Goal: Book appointment/travel/reservation

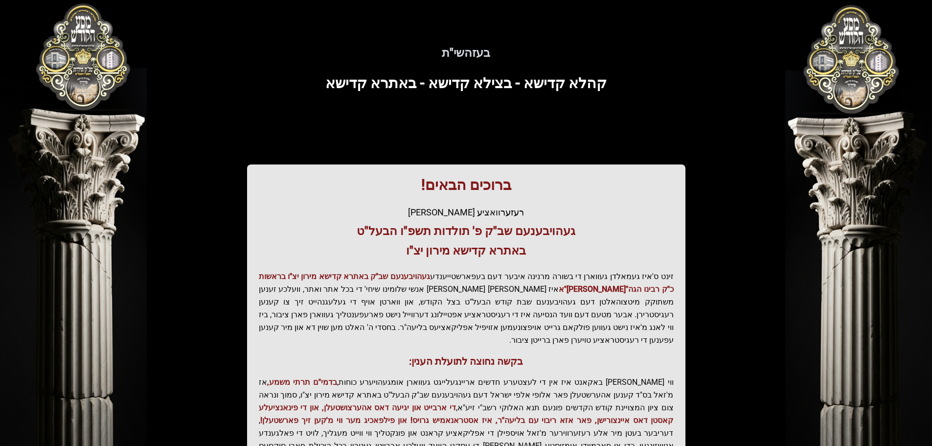
scroll to position [121, 0]
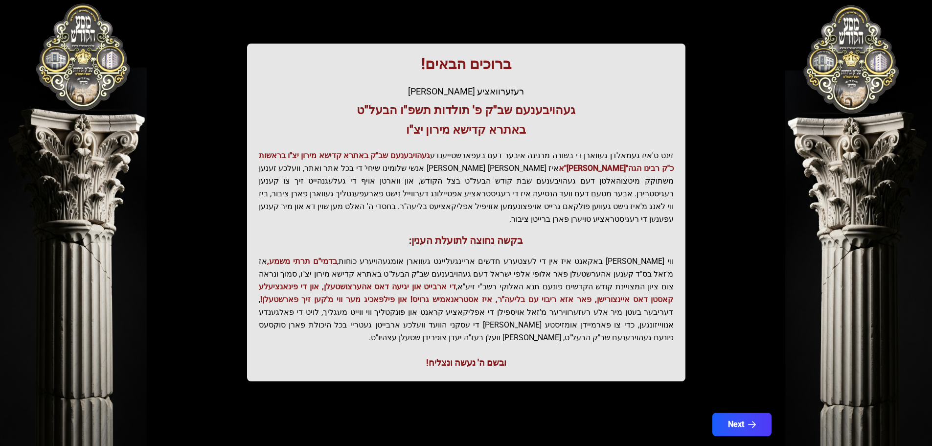
click at [762, 378] on div "בעזהשי"ת קהלא קדישא - בצילא קדישא - באתרא קדישא ברוכים הבאים! רעזערוואציע אפטיי…" at bounding box center [466, 175] width 626 height 545
click at [749, 420] on icon "button" at bounding box center [752, 424] width 8 height 8
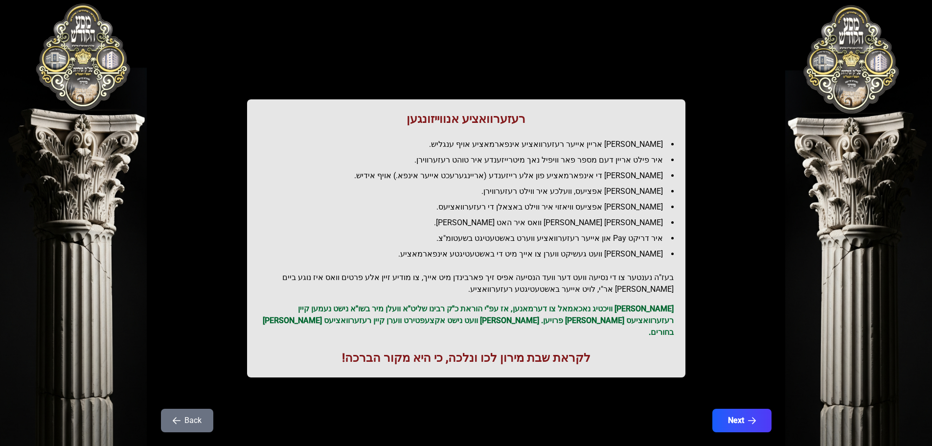
scroll to position [28, 0]
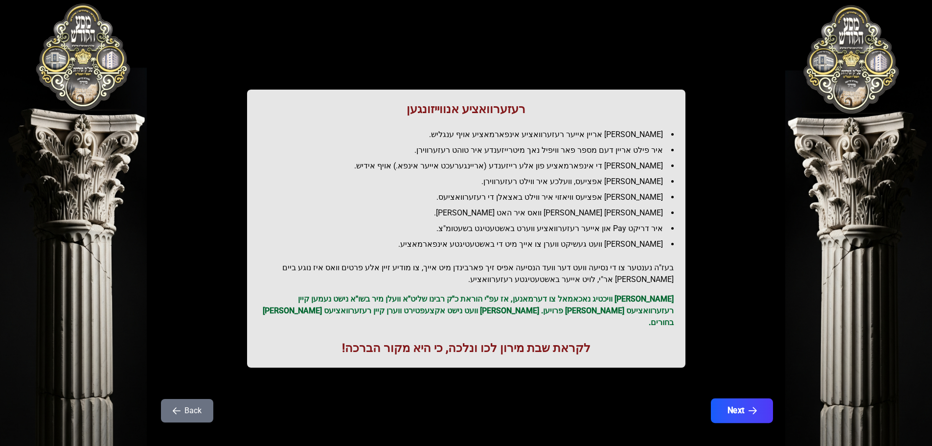
click at [742, 398] on button "Next" at bounding box center [742, 410] width 62 height 24
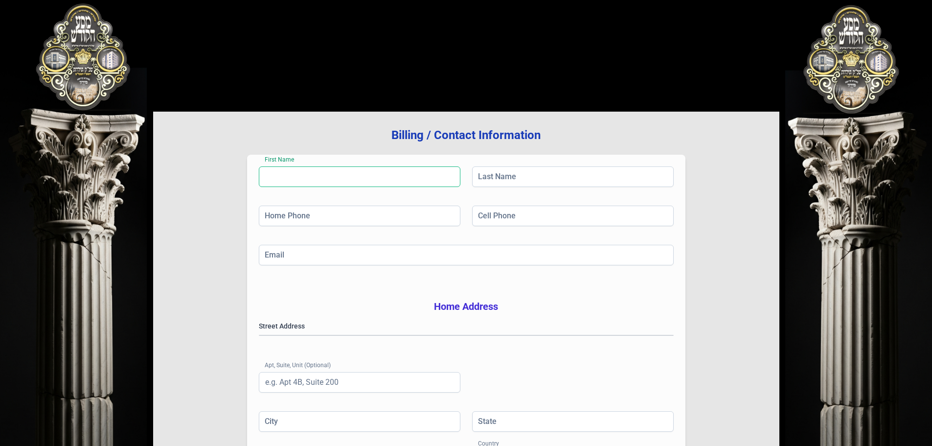
click at [352, 174] on input "First Name" at bounding box center [360, 176] width 202 height 21
type input "[PERSON_NAME]"
click at [492, 174] on input "Last Name" at bounding box center [573, 176] width 202 height 21
type input "[PERSON_NAME]"
click at [329, 221] on input "Home Phone" at bounding box center [360, 216] width 202 height 21
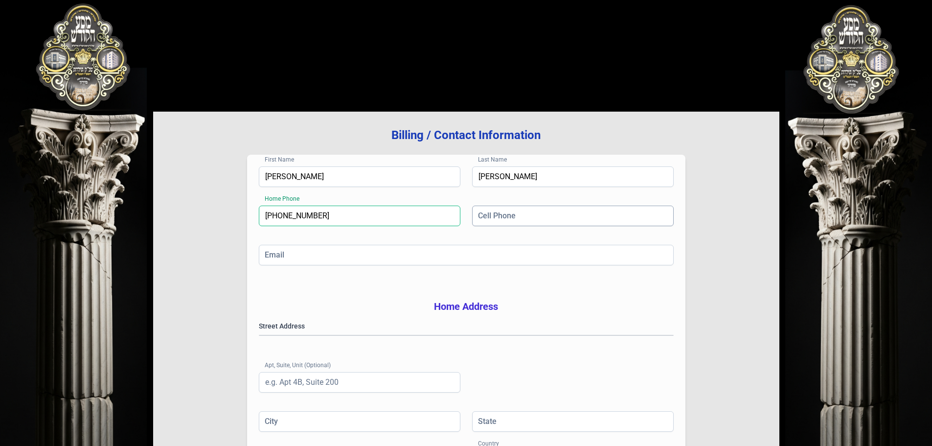
type input "[PHONE_NUMBER]"
drag, startPoint x: 488, startPoint y: 218, endPoint x: 490, endPoint y: 228, distance: 10.1
click at [490, 228] on div "Cell Phone" at bounding box center [573, 217] width 202 height 23
type input "[PHONE_NUMBER]"
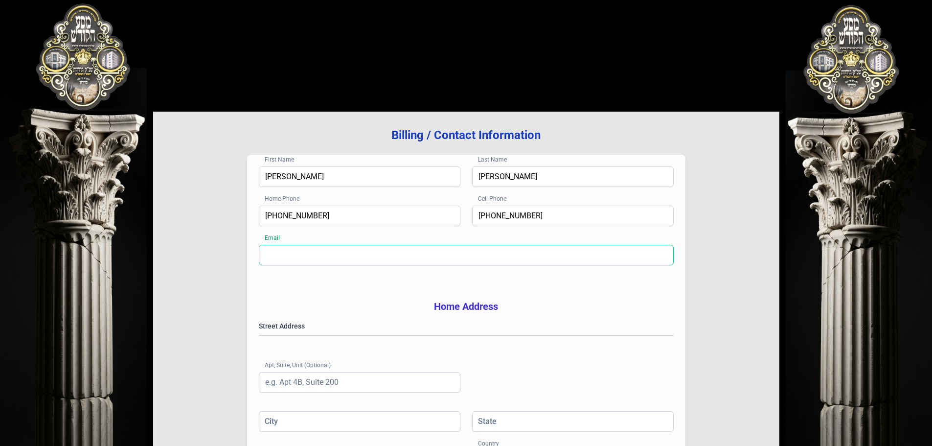
click at [463, 257] on input "Email" at bounding box center [466, 255] width 415 height 21
click at [484, 219] on input "[PHONE_NUMBER]" at bounding box center [573, 216] width 202 height 21
click at [529, 259] on input "Email" at bounding box center [466, 255] width 415 height 21
type input "[EMAIL_ADDRESS][DOMAIN_NAME]"
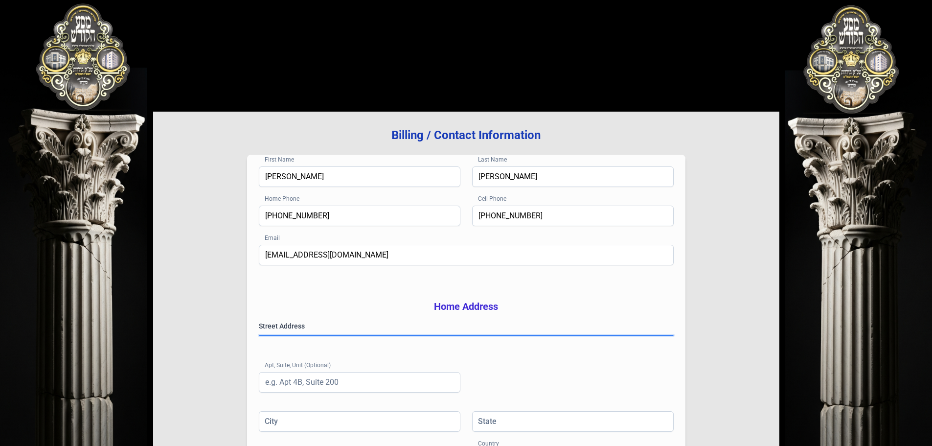
click at [259, 335] on gmp-place-autocomplete at bounding box center [259, 335] width 0 height 0
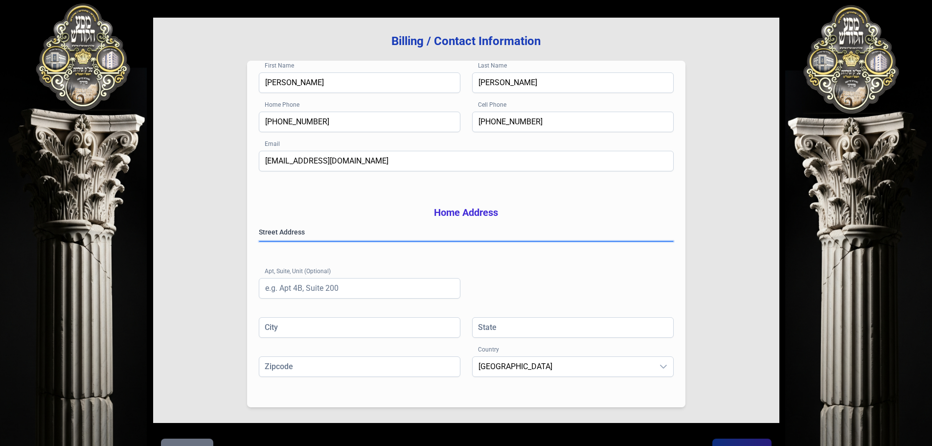
scroll to position [98, 0]
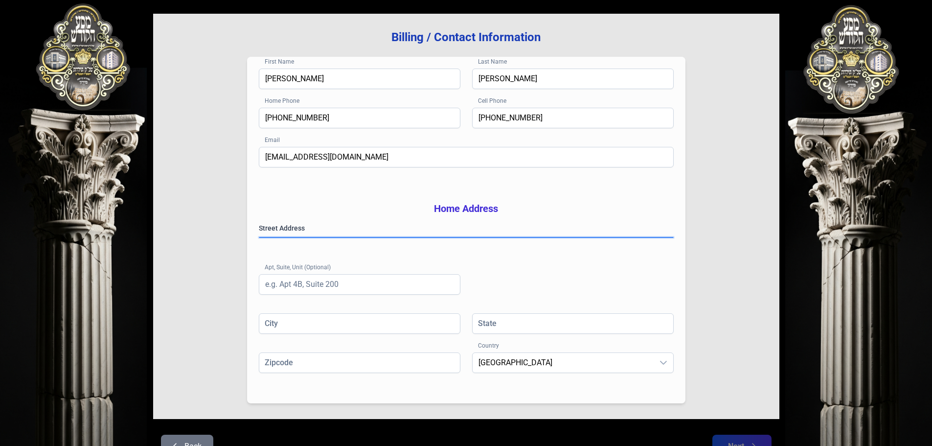
click at [259, 237] on gmp-place-autocomplete at bounding box center [259, 237] width 0 height 0
type input "[GEOGRAPHIC_DATA]"
type input "NY"
type input "112192202"
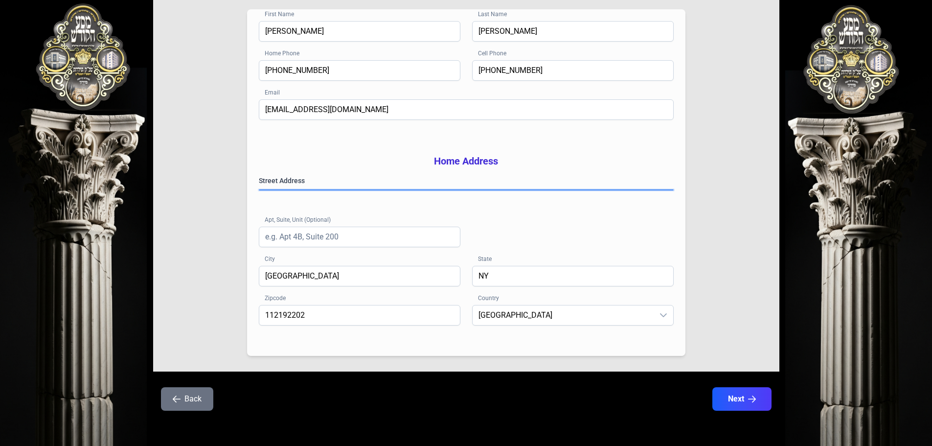
scroll to position [160, 0]
click at [737, 404] on button "Next" at bounding box center [742, 399] width 62 height 24
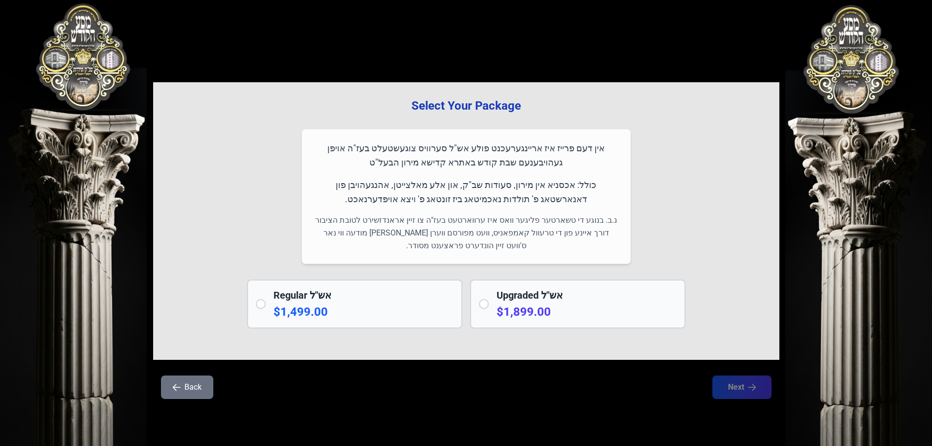
scroll to position [0, 0]
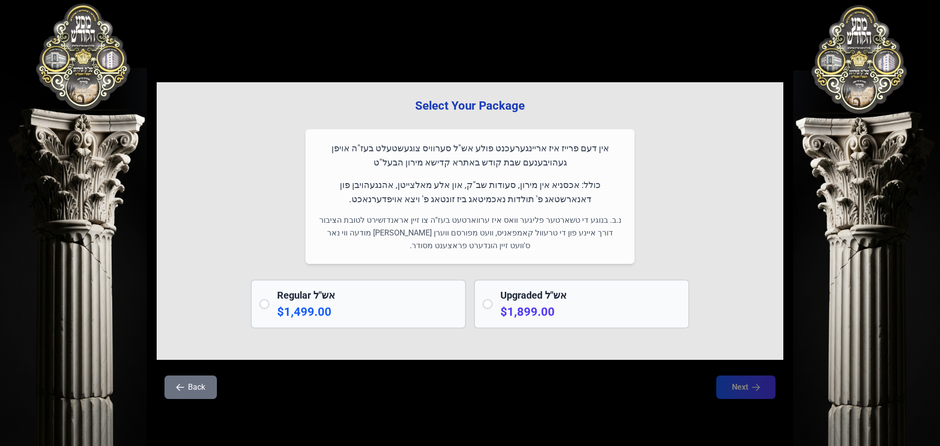
click at [265, 306] on input "radio" at bounding box center [264, 304] width 10 height 10
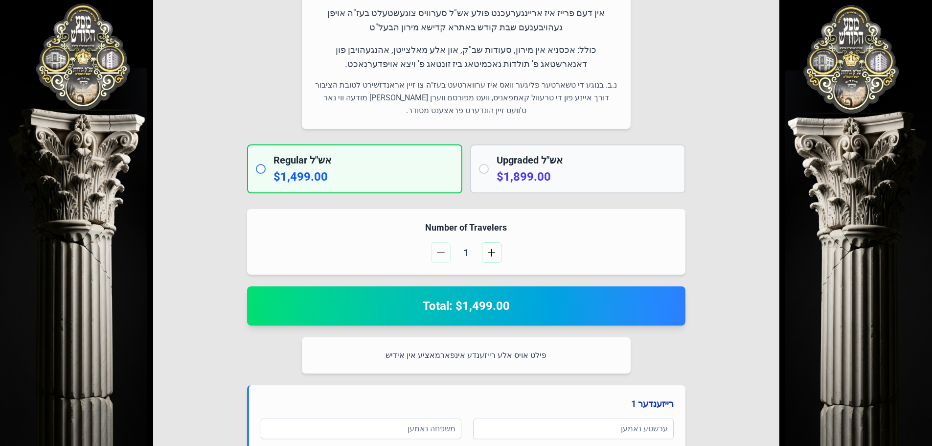
scroll to position [196, 0]
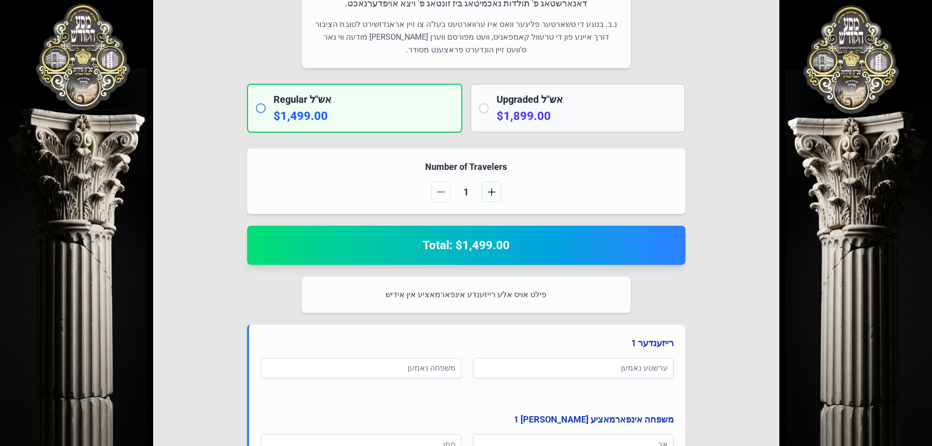
click at [508, 247] on h2 "Total: $1,499.00" at bounding box center [466, 245] width 415 height 16
click at [551, 239] on h2 "Total: $1,499.00" at bounding box center [466, 245] width 415 height 16
click at [260, 107] on input "radio" at bounding box center [261, 108] width 10 height 10
click at [515, 97] on h2 "Upgraded אש"ל" at bounding box center [587, 99] width 180 height 14
radio input "false"
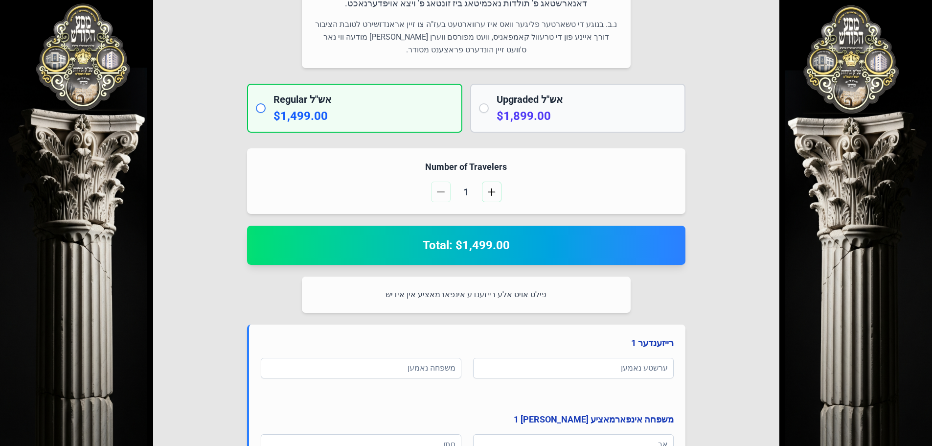
radio input "true"
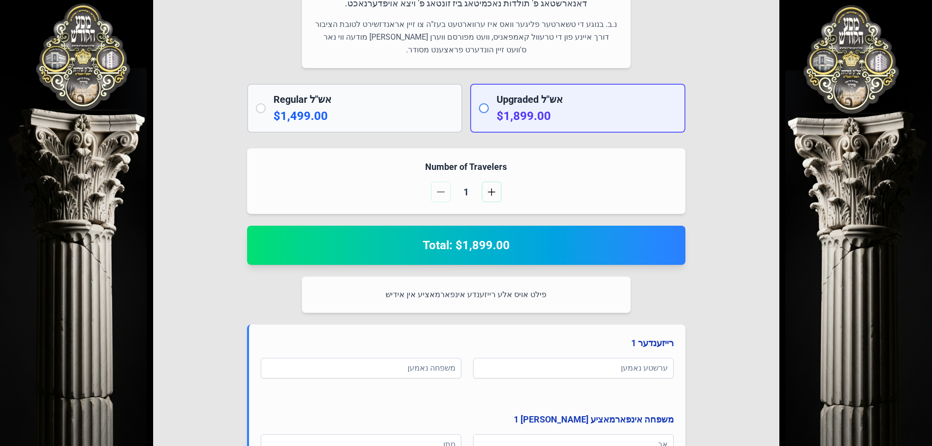
click at [412, 115] on p "$1,499.00" at bounding box center [364, 116] width 180 height 16
radio input "true"
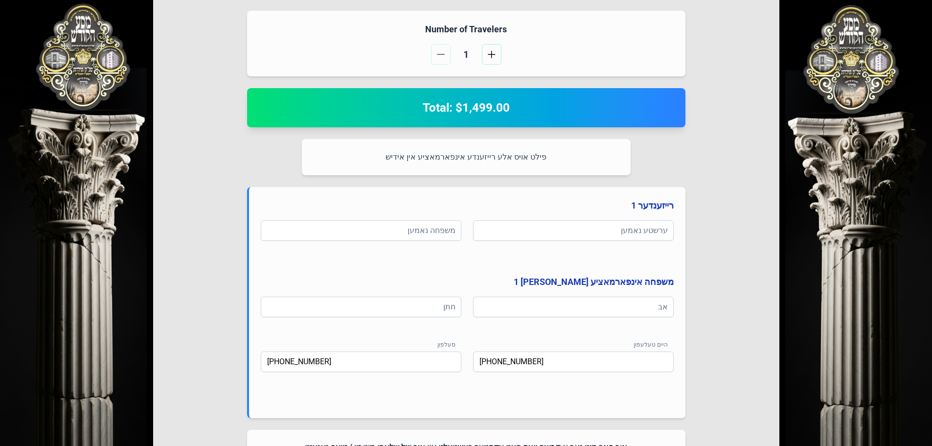
scroll to position [343, 0]
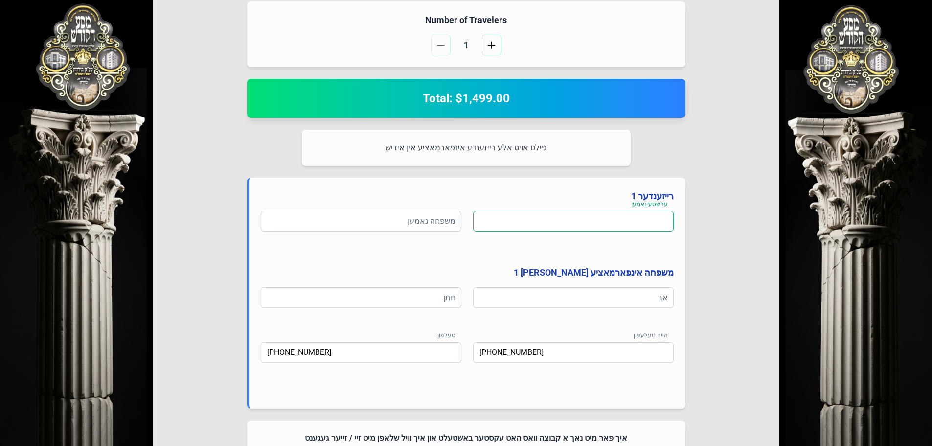
click at [543, 223] on input at bounding box center [573, 221] width 201 height 21
paste input "[PERSON_NAME]"
drag, startPoint x: 630, startPoint y: 222, endPoint x: 573, endPoint y: 240, distance: 60.0
click at [573, 240] on div "ערשטע נאמען [PERSON_NAME]" at bounding box center [573, 226] width 201 height 31
type input "[PERSON_NAME]"
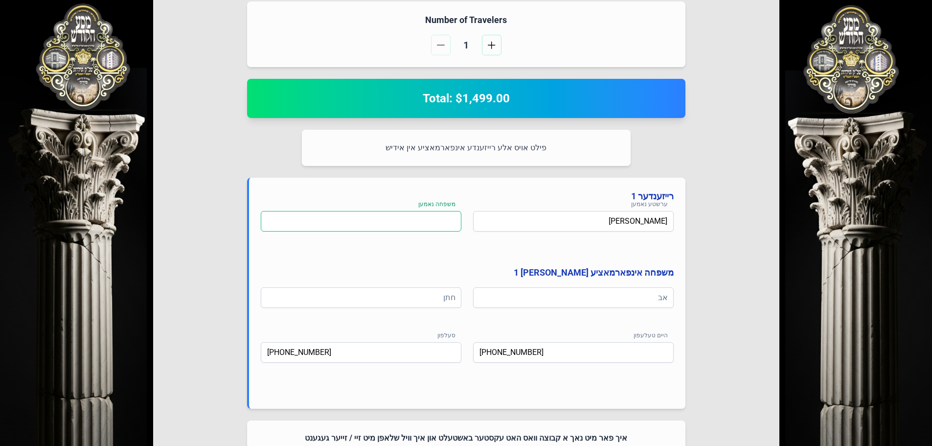
click at [435, 222] on input at bounding box center [361, 221] width 201 height 21
paste input "שווארץ"
type input "שווארץ"
click at [496, 290] on input at bounding box center [573, 297] width 201 height 21
type input "[PERSON_NAME]"
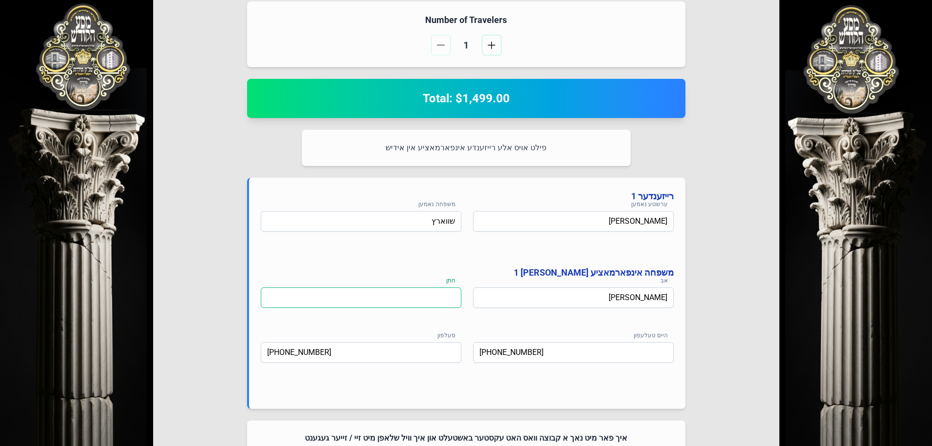
click at [449, 296] on input at bounding box center [361, 297] width 201 height 21
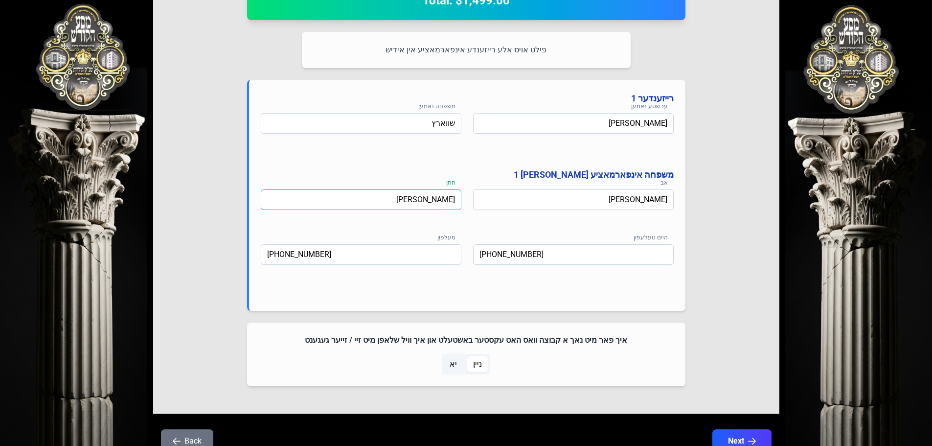
scroll to position [483, 0]
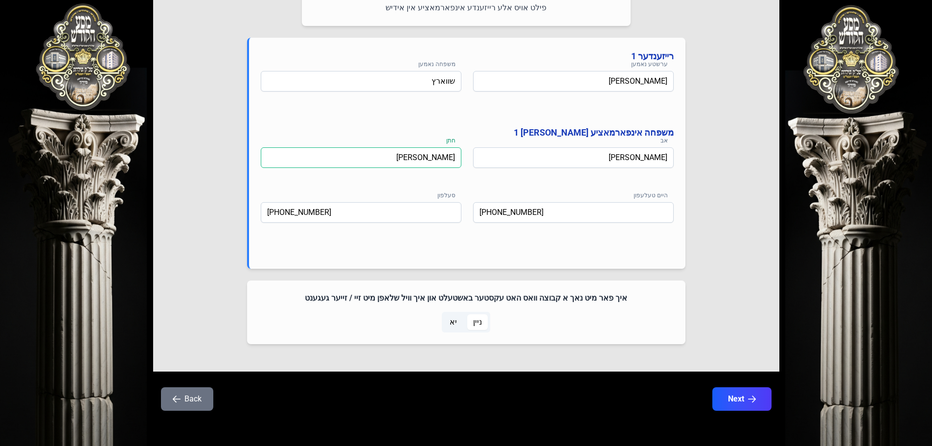
type input "[PERSON_NAME]"
click at [476, 323] on span "ניין" at bounding box center [477, 322] width 9 height 12
click at [591, 316] on div "ניין יא" at bounding box center [466, 322] width 415 height 21
click at [464, 322] on p-togglebutton "יא" at bounding box center [453, 322] width 23 height 21
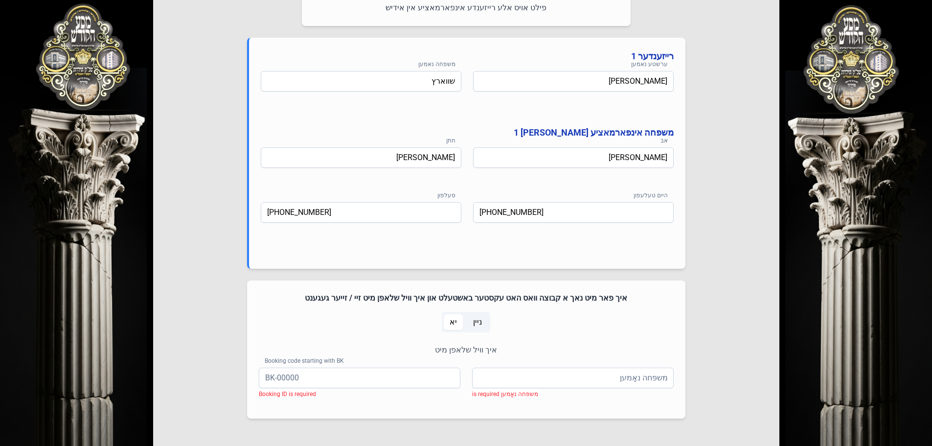
click at [479, 322] on span "ניין" at bounding box center [477, 322] width 9 height 12
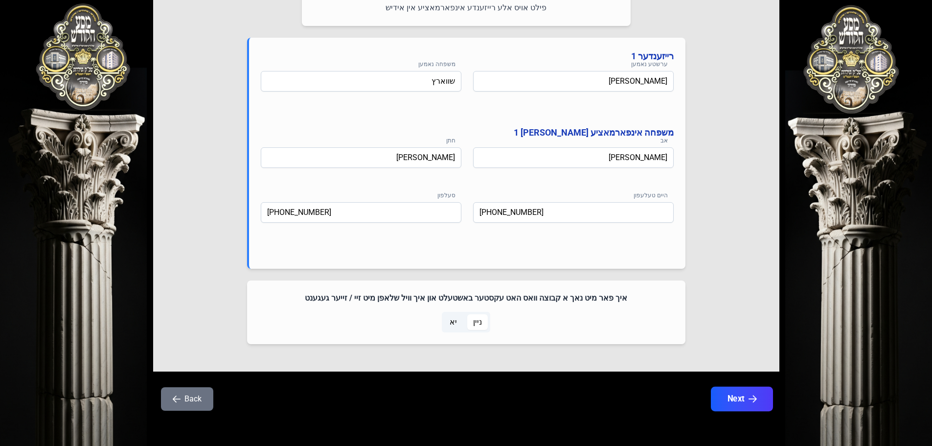
click at [744, 402] on button "Next" at bounding box center [742, 399] width 62 height 24
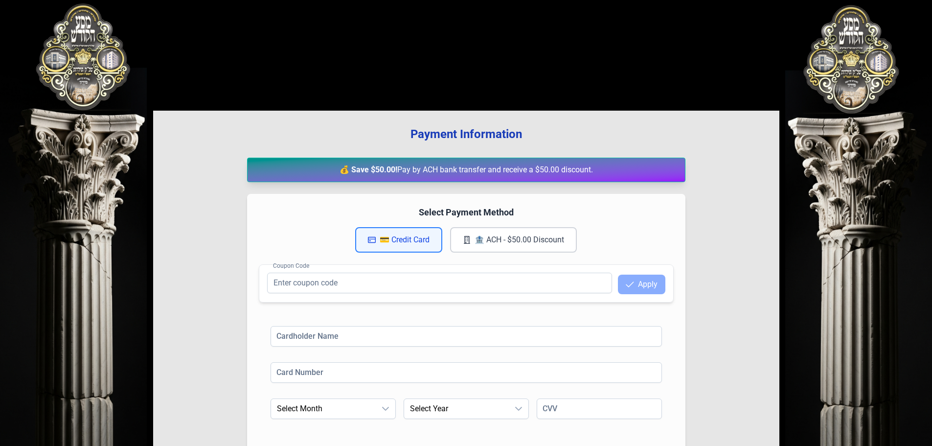
scroll to position [0, 0]
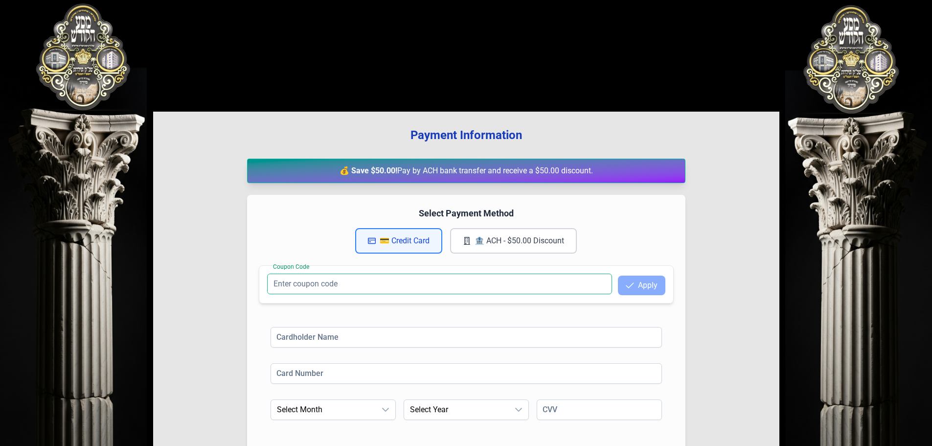
click at [488, 281] on input "Coupon Code" at bounding box center [439, 284] width 345 height 21
click at [497, 283] on input "Coupon Code" at bounding box center [439, 284] width 345 height 21
click at [475, 335] on input at bounding box center [466, 337] width 391 height 21
click at [448, 289] on input "Coupon Code" at bounding box center [439, 284] width 345 height 21
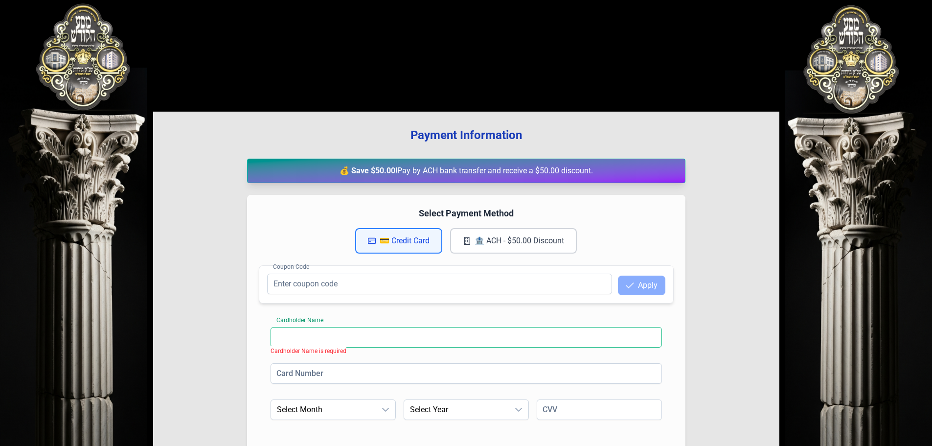
click at [458, 329] on input at bounding box center [466, 337] width 391 height 21
click at [441, 290] on input "Coupon Code" at bounding box center [439, 284] width 345 height 21
click at [592, 283] on input "Coupon Code" at bounding box center [439, 284] width 345 height 21
click at [390, 337] on input at bounding box center [466, 337] width 391 height 21
click at [392, 276] on input "Coupon Code" at bounding box center [439, 284] width 345 height 21
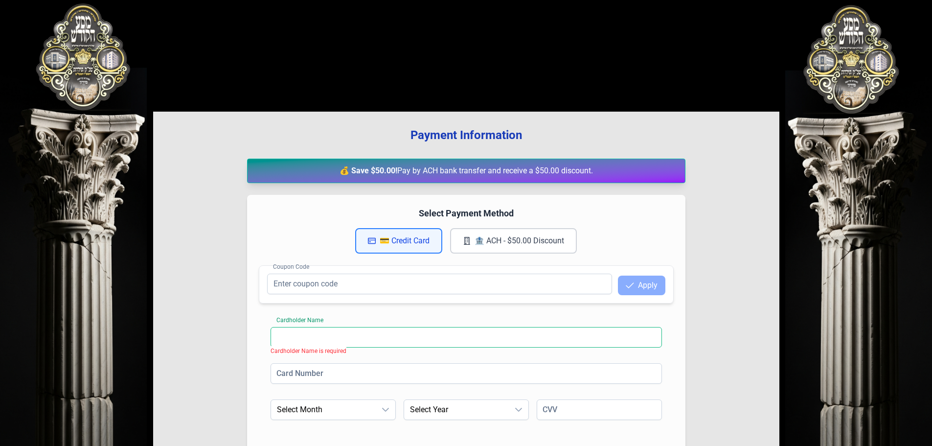
click at [418, 332] on input at bounding box center [466, 337] width 391 height 21
click at [398, 284] on input "Coupon Code" at bounding box center [439, 284] width 345 height 21
click at [413, 328] on input at bounding box center [466, 337] width 391 height 21
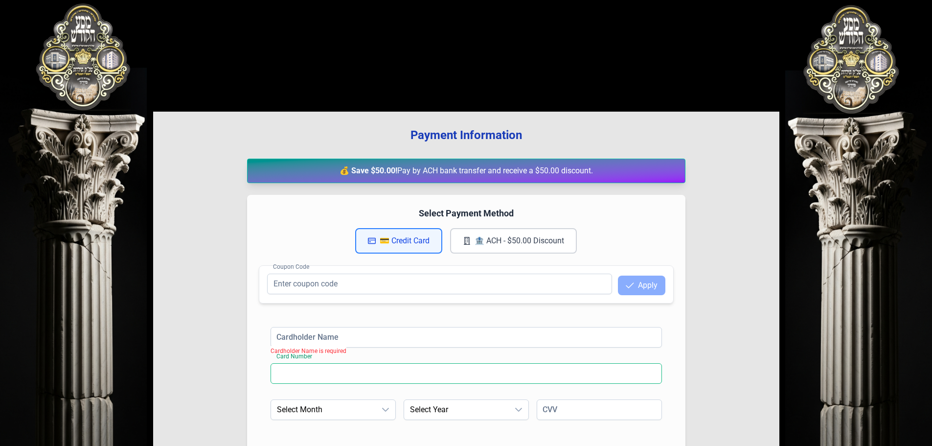
click at [403, 367] on input at bounding box center [466, 373] width 391 height 21
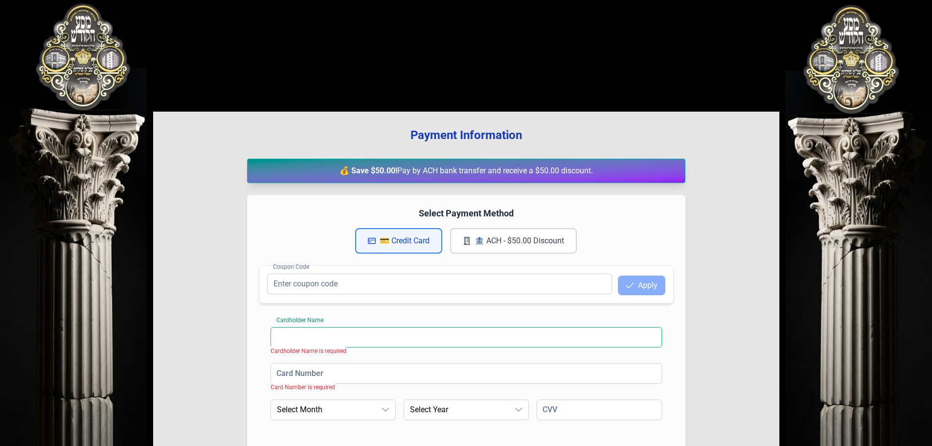
click at [395, 343] on input at bounding box center [466, 337] width 391 height 21
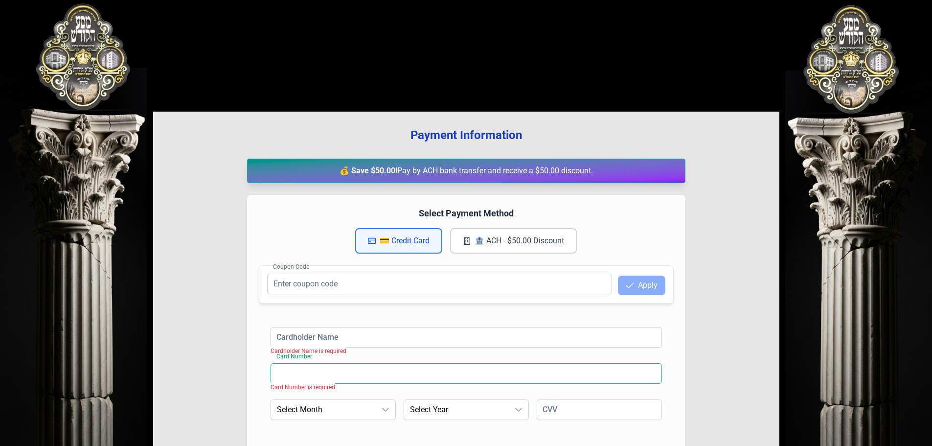
click at [391, 375] on input at bounding box center [466, 373] width 391 height 21
click at [392, 376] on input at bounding box center [466, 373] width 391 height 21
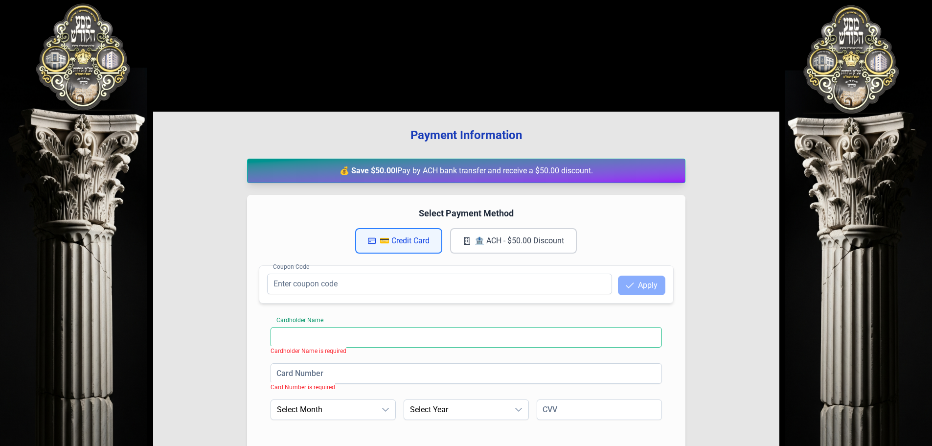
click at [395, 334] on input at bounding box center [466, 337] width 391 height 21
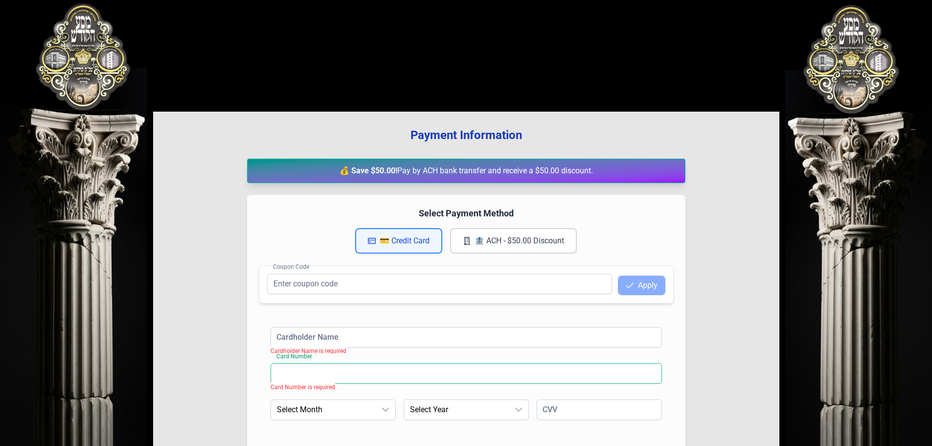
click at [378, 372] on input at bounding box center [466, 373] width 391 height 21
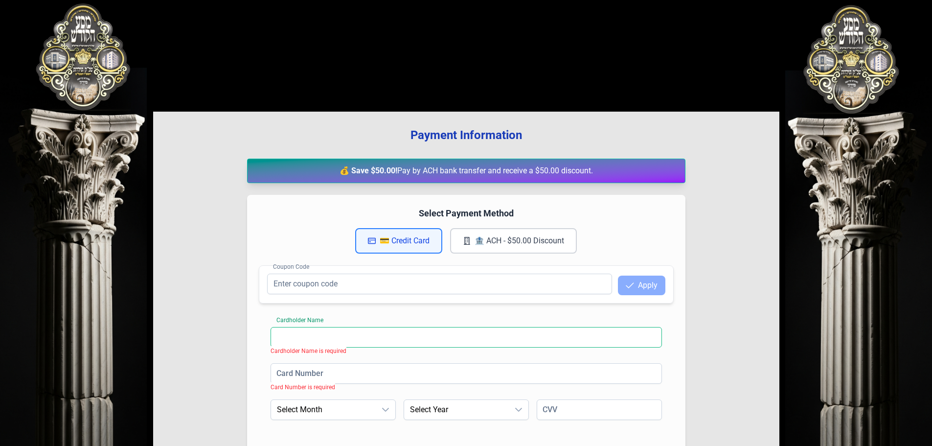
click at [382, 334] on input at bounding box center [466, 337] width 391 height 21
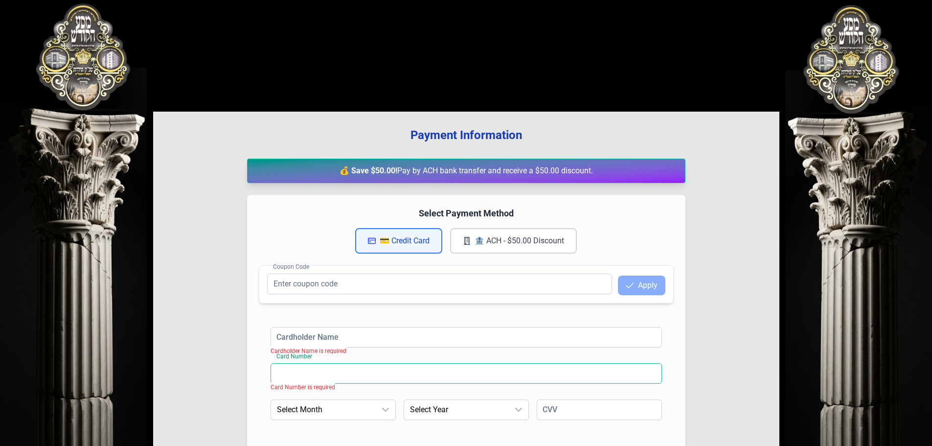
click at [371, 372] on input at bounding box center [466, 373] width 391 height 21
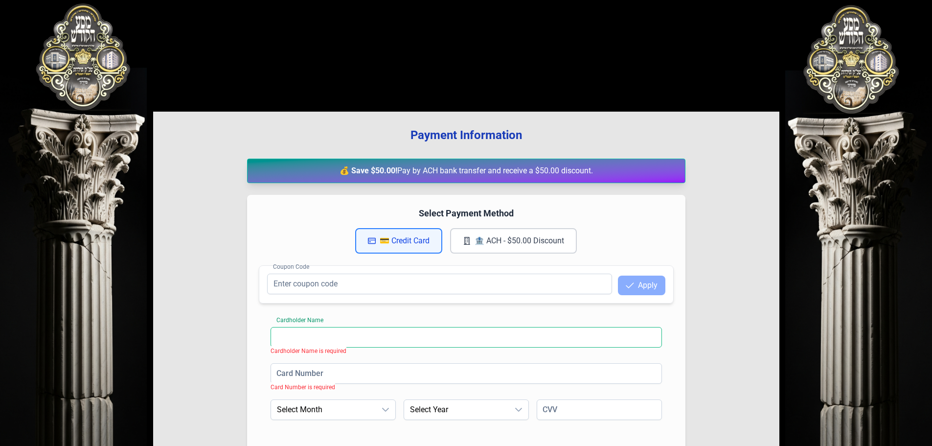
click at [382, 328] on input at bounding box center [466, 337] width 391 height 21
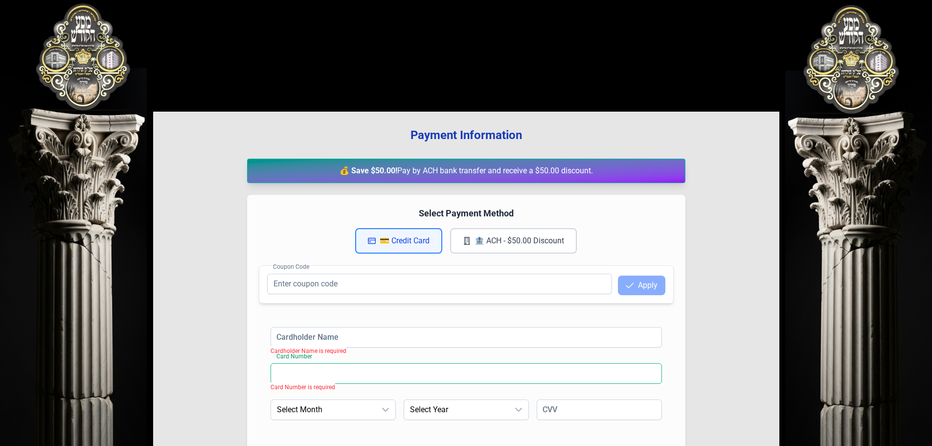
click at [385, 365] on input at bounding box center [466, 373] width 391 height 21
click at [397, 320] on div "Cardholder Name Cardholder Name is required Card Number Card Number is required…" at bounding box center [466, 386] width 415 height 143
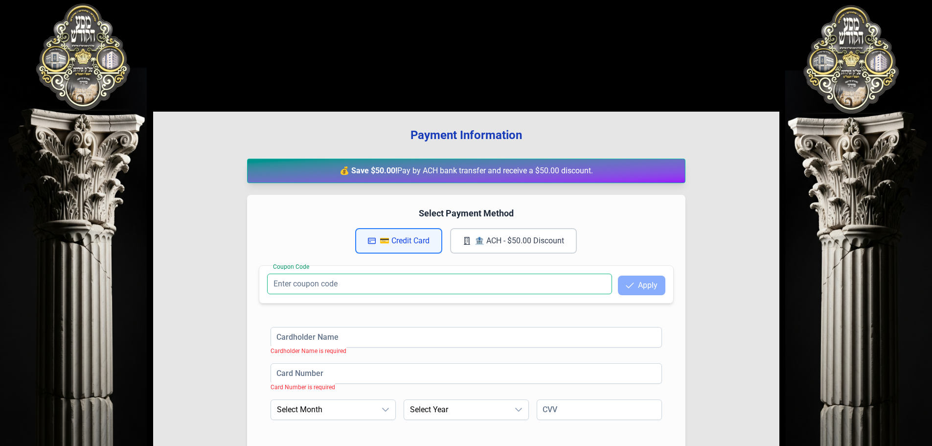
click at [403, 279] on input "Coupon Code" at bounding box center [439, 284] width 345 height 21
click at [601, 218] on h4 "Select Payment Method" at bounding box center [466, 214] width 415 height 14
click at [438, 213] on h4 "Select Payment Method" at bounding box center [466, 214] width 415 height 14
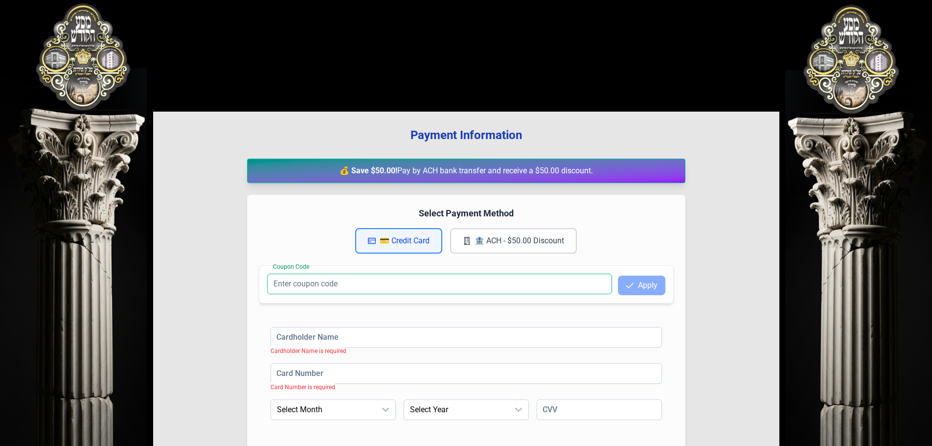
click at [480, 289] on input "Coupon Code" at bounding box center [439, 284] width 345 height 21
click at [424, 327] on input at bounding box center [466, 337] width 391 height 21
click at [393, 281] on input "Coupon Code" at bounding box center [439, 284] width 345 height 21
click at [491, 244] on button "🏦 ACH - $50.00 Discount" at bounding box center [513, 240] width 127 height 25
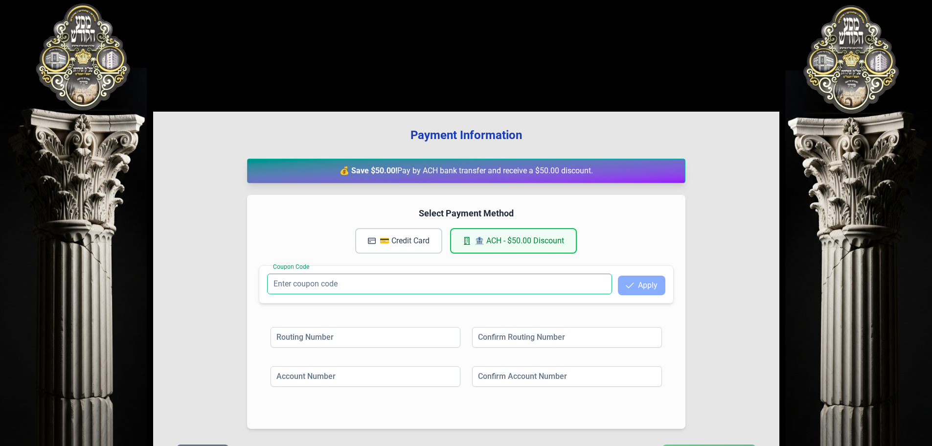
click at [351, 285] on input "Coupon Code" at bounding box center [439, 284] width 345 height 21
click at [385, 338] on input at bounding box center [366, 337] width 190 height 21
click at [490, 339] on input at bounding box center [567, 337] width 190 height 21
click at [432, 376] on input at bounding box center [366, 376] width 190 height 21
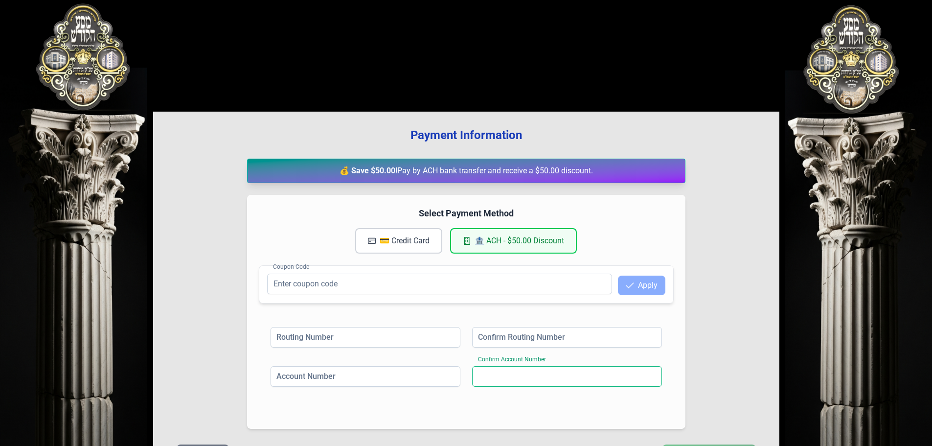
click at [496, 372] on input at bounding box center [567, 376] width 190 height 21
click at [513, 323] on div "Routing Number Confirm Routing Number Account Number Confirm Account Number" at bounding box center [466, 366] width 415 height 102
click at [436, 334] on input at bounding box center [366, 337] width 190 height 21
click at [495, 327] on input at bounding box center [567, 337] width 190 height 21
click at [419, 338] on input at bounding box center [366, 337] width 190 height 21
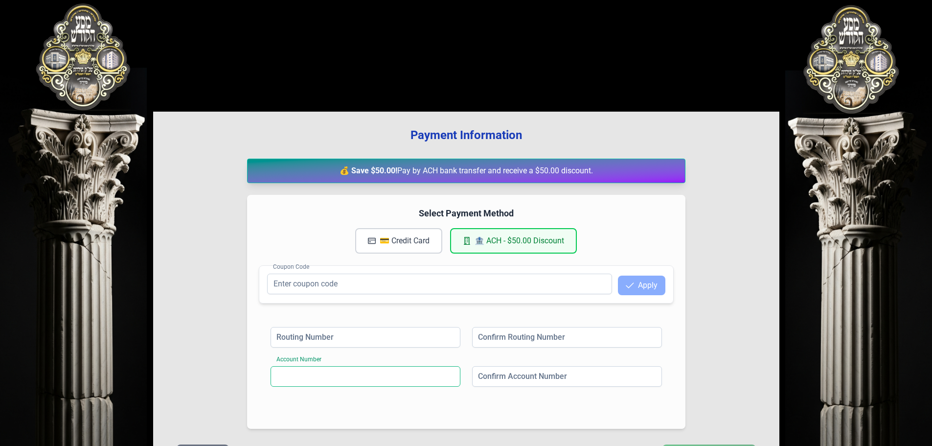
click at [423, 368] on input at bounding box center [366, 376] width 190 height 21
drag, startPoint x: 485, startPoint y: 383, endPoint x: 497, endPoint y: 348, distance: 37.0
click at [485, 382] on input at bounding box center [567, 376] width 190 height 21
click at [503, 333] on input at bounding box center [567, 337] width 190 height 21
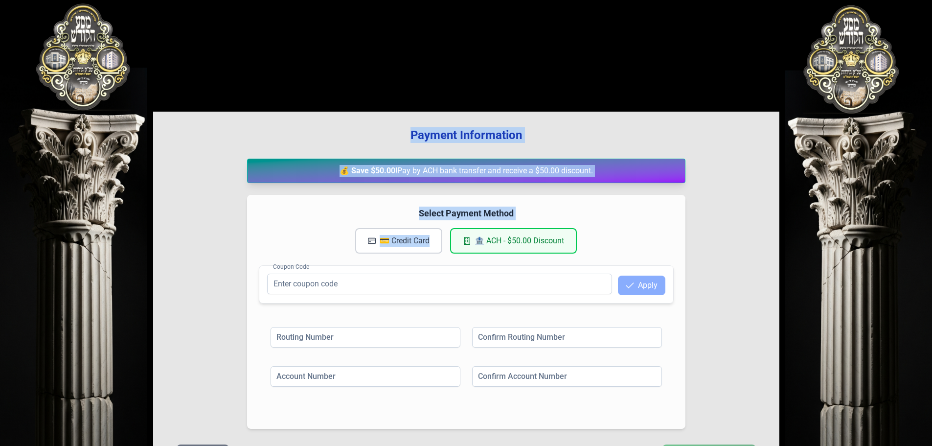
drag, startPoint x: 69, startPoint y: 53, endPoint x: 627, endPoint y: 219, distance: 583.1
click at [623, 222] on div "בעזהשי"ת 0 1 2 3 4 5 6 Payment Information 💰 Save $50.00! Pay by ACH bank trans…" at bounding box center [466, 259] width 932 height 519
click at [561, 217] on h4 "Select Payment Method" at bounding box center [466, 214] width 415 height 14
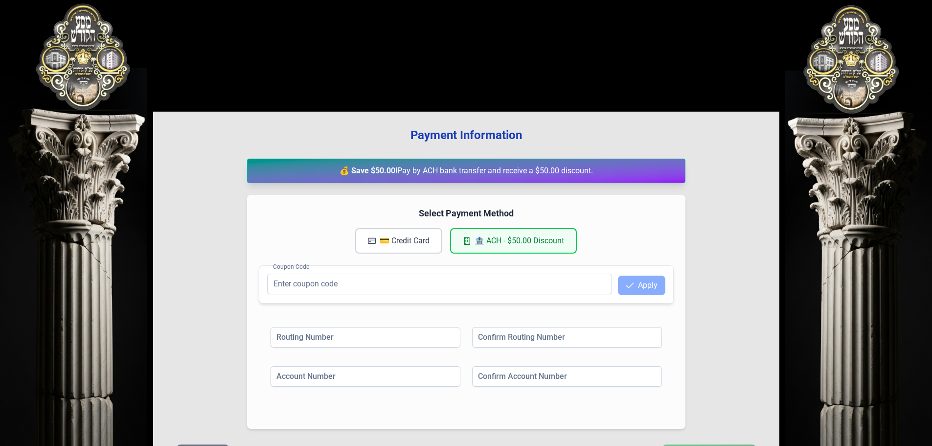
click at [412, 165] on div "💰 Save $50.00! Pay by ACH bank transfer and receive a $50.00 discount." at bounding box center [466, 171] width 438 height 24
click at [405, 171] on div "💰 Save $50.00! Pay by ACH bank transfer and receive a $50.00 discount." at bounding box center [466, 171] width 438 height 24
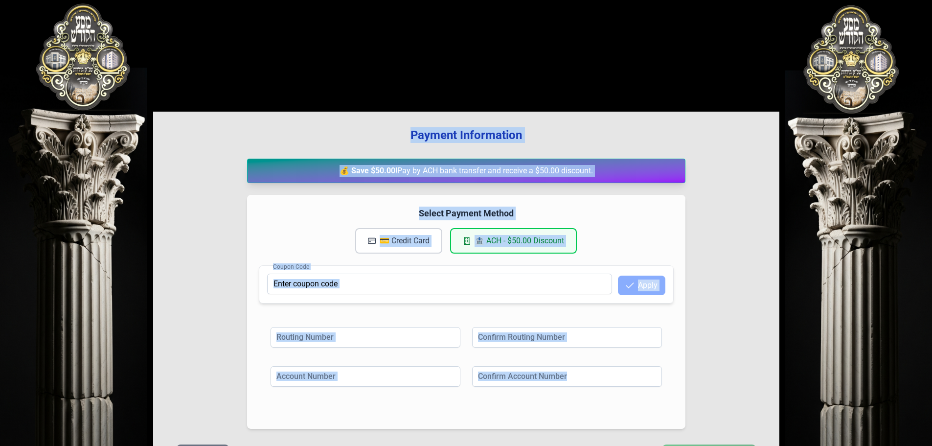
drag, startPoint x: 402, startPoint y: 136, endPoint x: 590, endPoint y: 400, distance: 324.1
click at [590, 400] on div "Payment Information 💰 Save $50.00! Pay by ACH bank transfer and receive a $50.0…" at bounding box center [466, 304] width 626 height 384
click at [594, 368] on input at bounding box center [567, 376] width 190 height 21
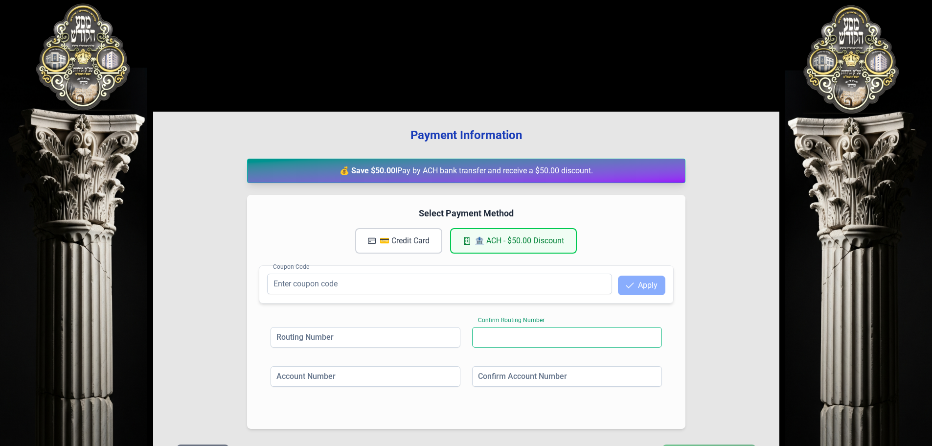
click at [590, 339] on input at bounding box center [567, 337] width 190 height 21
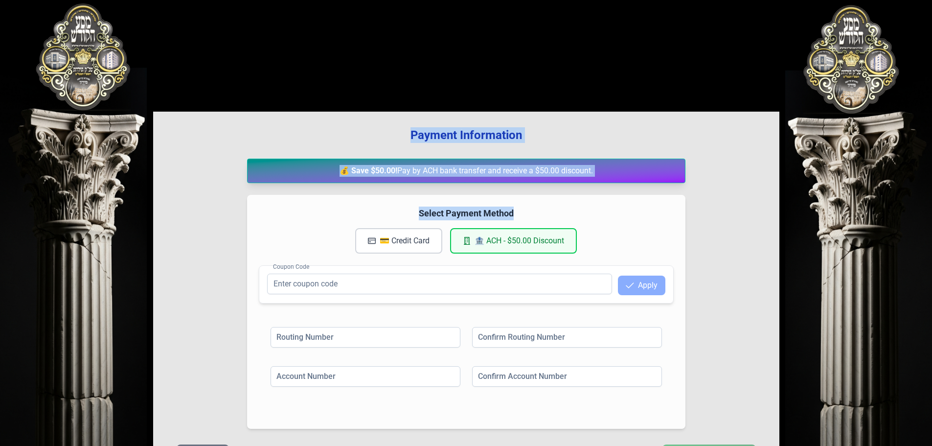
drag, startPoint x: 378, startPoint y: 123, endPoint x: 682, endPoint y: 213, distance: 317.0
click at [688, 210] on div "Payment Information 💰 Save $50.00! Pay by ACH bank transfer and receive a $50.0…" at bounding box center [466, 304] width 626 height 384
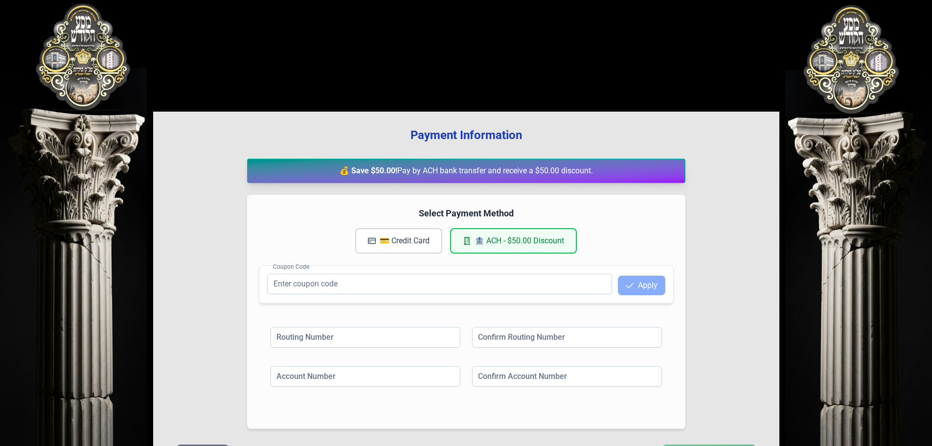
click at [659, 223] on div "Select Payment Method 💳 Credit Card 🏦 ACH - $50.00 Discount" at bounding box center [466, 230] width 415 height 47
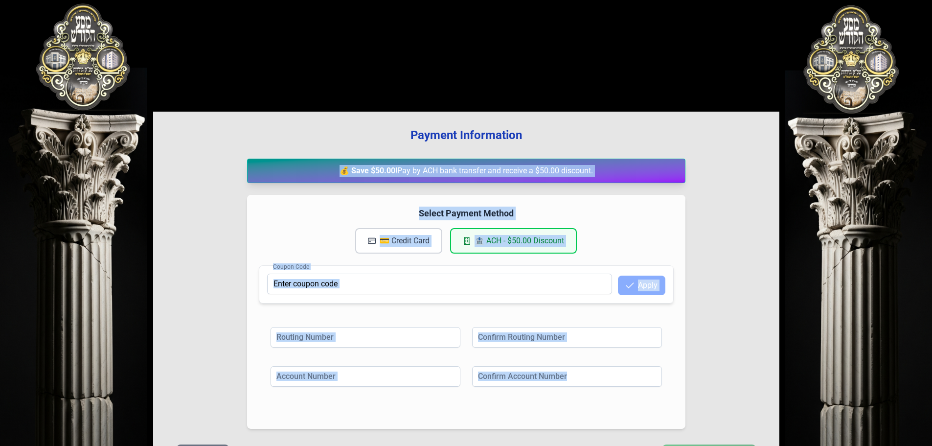
drag, startPoint x: 625, startPoint y: 129, endPoint x: 518, endPoint y: 395, distance: 287.0
click at [518, 395] on div "Payment Information 💰 Save $50.00! Pay by ACH bank transfer and receive a $50.0…" at bounding box center [466, 304] width 626 height 384
click at [519, 397] on div "Account Number Confirm Account Number" at bounding box center [466, 385] width 391 height 39
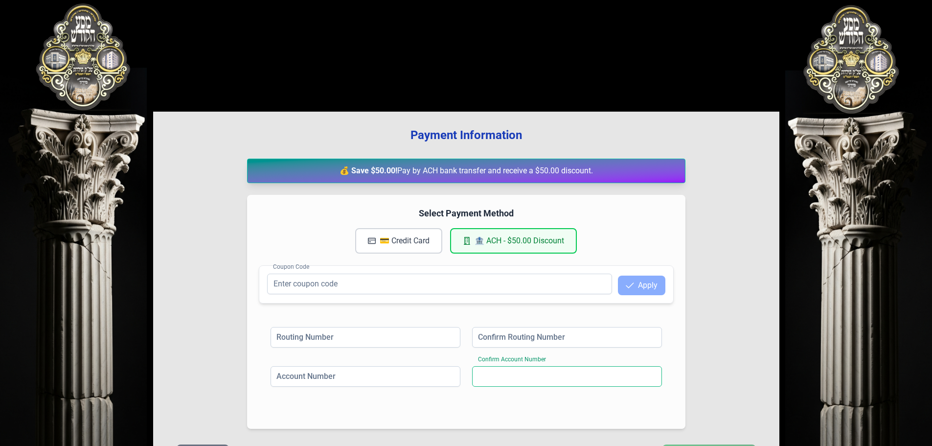
click at [527, 376] on input at bounding box center [567, 376] width 190 height 21
click at [520, 340] on input at bounding box center [567, 337] width 190 height 21
click at [404, 342] on input at bounding box center [366, 337] width 190 height 21
click at [391, 365] on div "Routing Number Confirm Routing Number" at bounding box center [466, 346] width 391 height 39
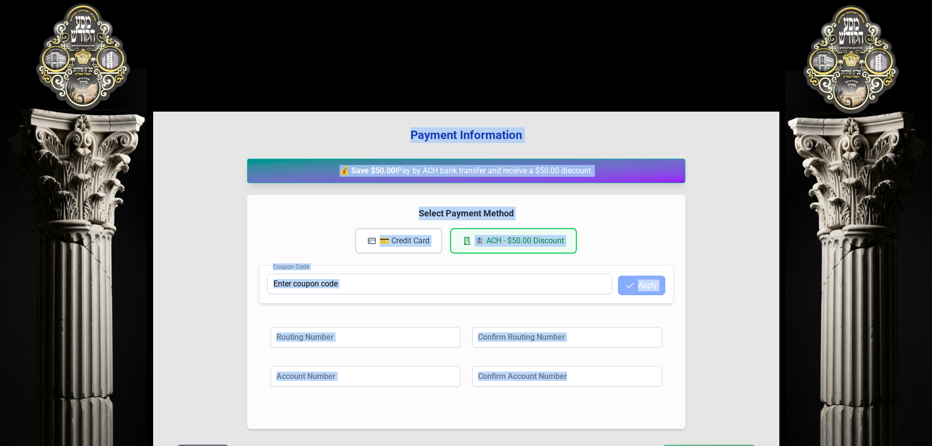
drag, startPoint x: 370, startPoint y: 116, endPoint x: 571, endPoint y: 392, distance: 340.5
click at [571, 392] on div "Payment Information 💰 Save $50.00! Pay by ACH bank transfer and receive a $50.0…" at bounding box center [466, 304] width 626 height 384
click at [590, 363] on div "Routing Number Confirm Routing Number" at bounding box center [466, 346] width 391 height 39
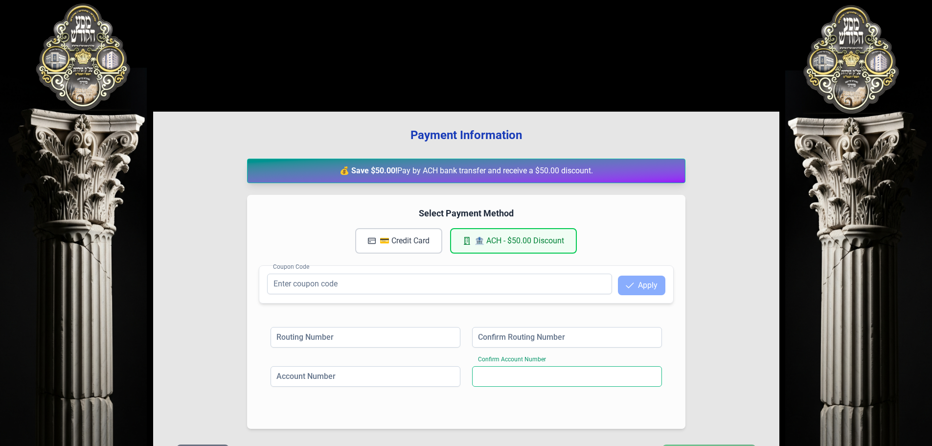
click at [574, 386] on input at bounding box center [567, 376] width 190 height 21
click at [588, 342] on input at bounding box center [567, 337] width 190 height 21
click at [423, 336] on input at bounding box center [366, 337] width 190 height 21
click at [405, 368] on input at bounding box center [366, 376] width 190 height 21
click at [496, 358] on div "Routing Number Confirm Routing Number" at bounding box center [466, 346] width 391 height 39
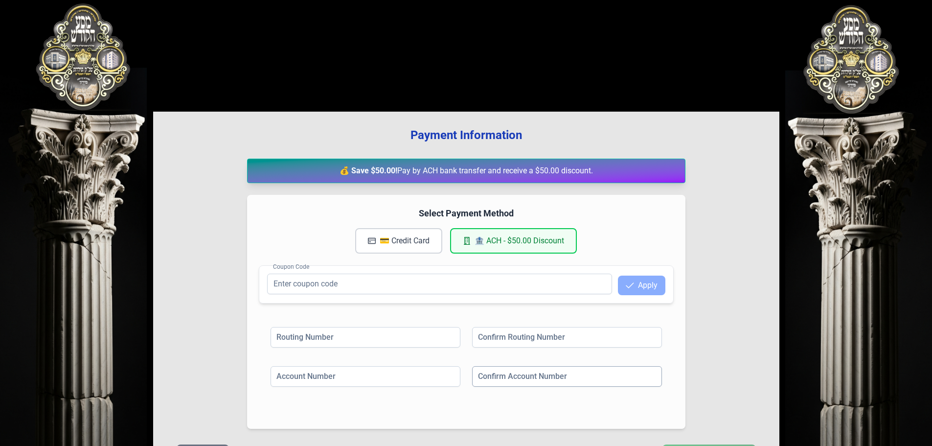
drag, startPoint x: 481, startPoint y: 388, endPoint x: 487, endPoint y: 370, distance: 18.7
click at [483, 381] on div "Confirm Account Number" at bounding box center [567, 377] width 190 height 23
click at [487, 369] on input at bounding box center [567, 376] width 190 height 21
click at [492, 335] on input at bounding box center [567, 337] width 190 height 21
click at [400, 335] on input at bounding box center [366, 337] width 190 height 21
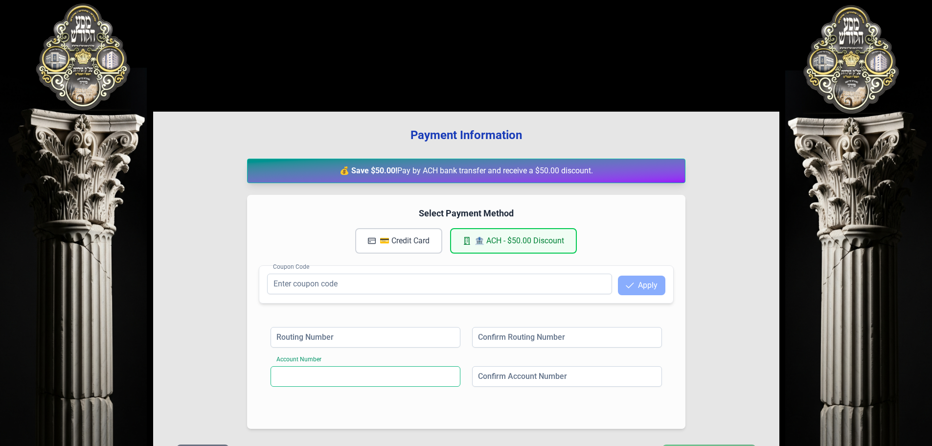
click at [386, 375] on input at bounding box center [366, 376] width 190 height 21
click at [483, 371] on input at bounding box center [567, 376] width 190 height 21
click at [495, 345] on input at bounding box center [567, 337] width 190 height 21
click at [425, 338] on input at bounding box center [366, 337] width 190 height 21
click at [409, 381] on input at bounding box center [366, 376] width 190 height 21
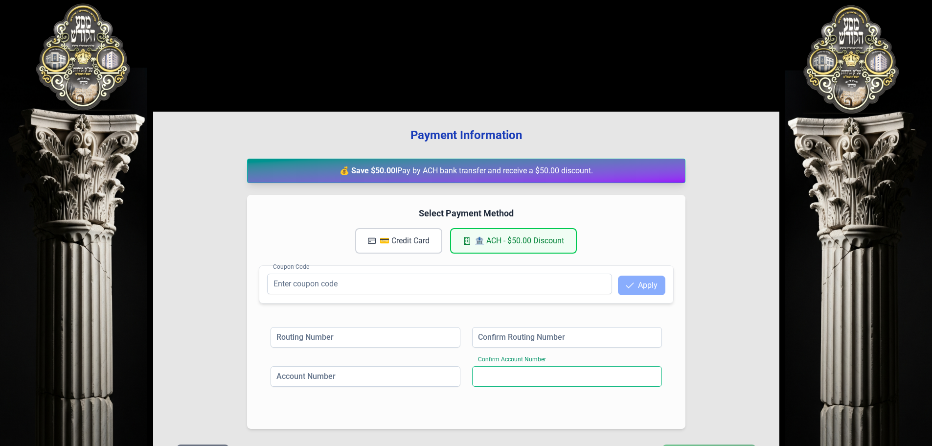
click at [473, 373] on input at bounding box center [567, 376] width 190 height 21
click at [479, 341] on input at bounding box center [567, 337] width 190 height 21
click at [437, 340] on input at bounding box center [366, 337] width 190 height 21
click at [423, 377] on input at bounding box center [366, 376] width 190 height 21
drag, startPoint x: 478, startPoint y: 374, endPoint x: 484, endPoint y: 346, distance: 28.5
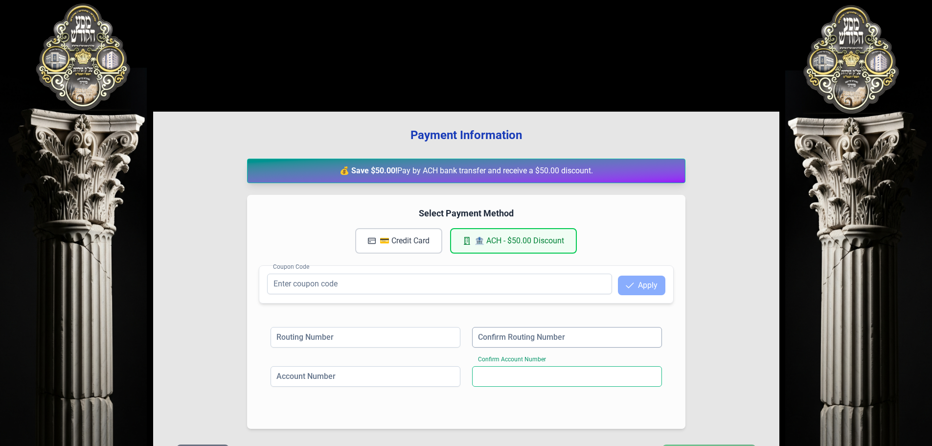
click at [479, 374] on input at bounding box center [567, 376] width 190 height 21
click at [485, 327] on input at bounding box center [567, 337] width 190 height 21
click at [439, 336] on input at bounding box center [366, 337] width 190 height 21
click at [432, 372] on input at bounding box center [366, 376] width 190 height 21
click at [489, 368] on input at bounding box center [567, 376] width 190 height 21
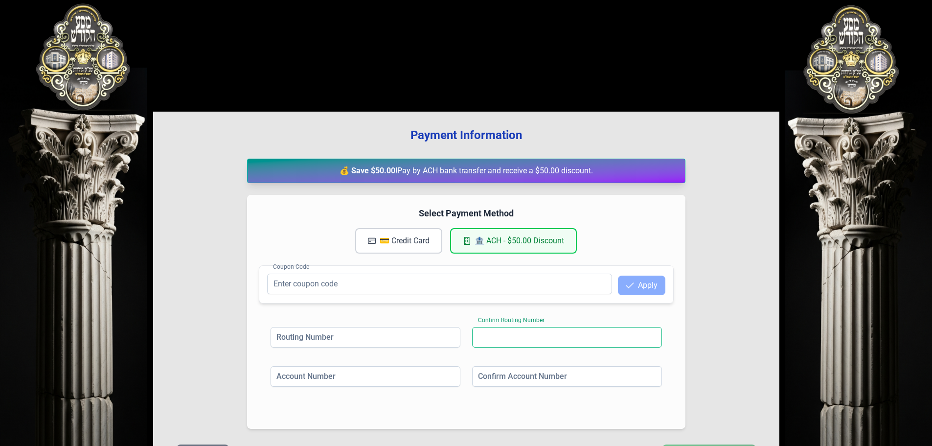
click at [490, 329] on input at bounding box center [567, 337] width 190 height 21
click at [399, 345] on input at bounding box center [366, 337] width 190 height 21
click at [387, 376] on input at bounding box center [366, 376] width 190 height 21
drag, startPoint x: 508, startPoint y: 366, endPoint x: 503, endPoint y: 362, distance: 6.7
click at [505, 368] on div "Routing Number Confirm Routing Number Account Number Confirm Account Number" at bounding box center [466, 366] width 415 height 102
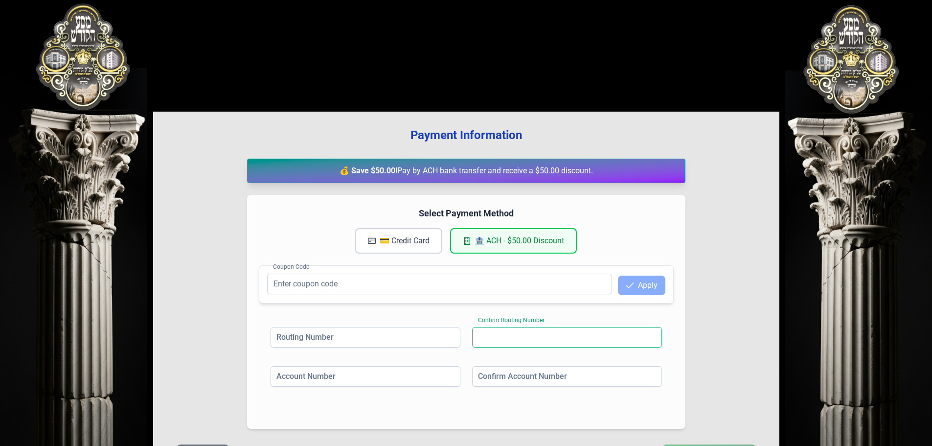
click at [500, 342] on input at bounding box center [567, 337] width 190 height 21
click at [468, 383] on div "Account Number Confirm Account Number" at bounding box center [466, 385] width 391 height 39
click at [483, 376] on input at bounding box center [567, 376] width 190 height 21
click at [453, 382] on input at bounding box center [366, 376] width 190 height 21
drag, startPoint x: 454, startPoint y: 330, endPoint x: 465, endPoint y: 334, distance: 11.5
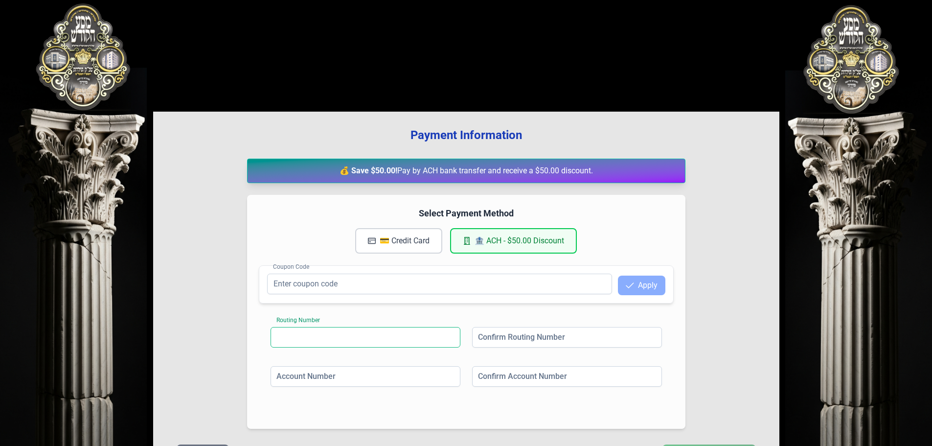
click at [454, 330] on input at bounding box center [366, 337] width 190 height 21
drag, startPoint x: 499, startPoint y: 333, endPoint x: 487, endPoint y: 373, distance: 41.7
click at [499, 334] on input at bounding box center [567, 337] width 190 height 21
click at [487, 381] on input at bounding box center [567, 376] width 190 height 21
click at [451, 380] on input at bounding box center [366, 376] width 190 height 21
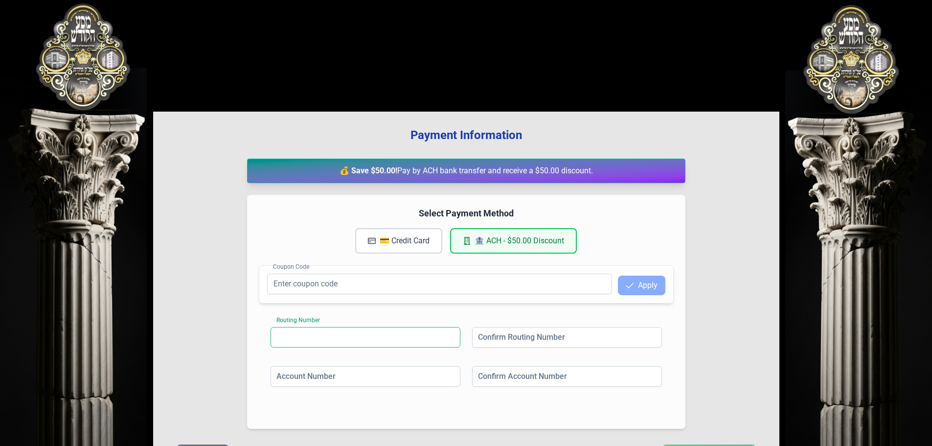
click at [440, 335] on input at bounding box center [366, 337] width 190 height 21
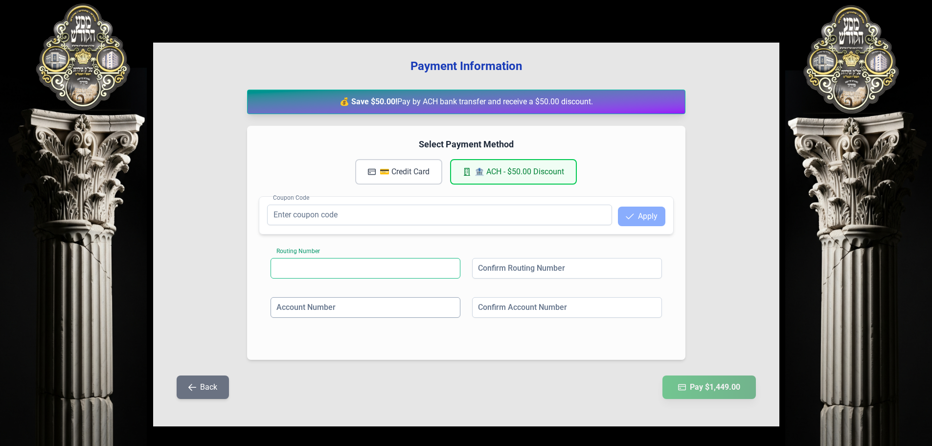
scroll to position [73, 0]
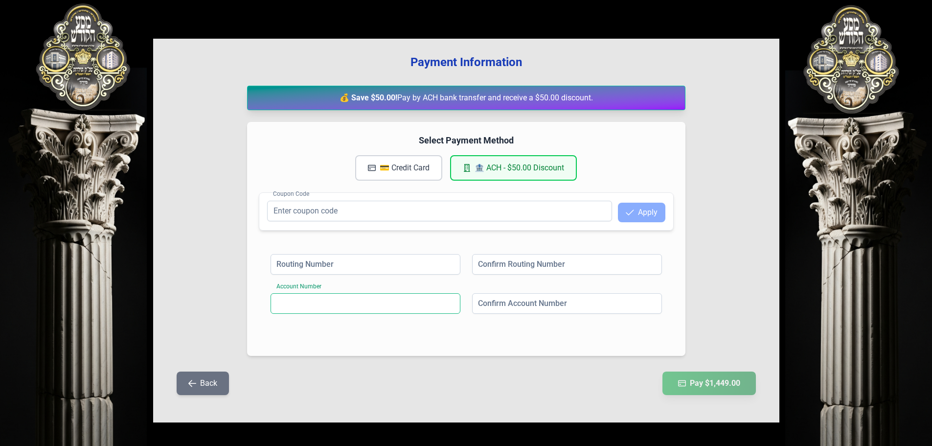
click at [451, 302] on input at bounding box center [366, 303] width 190 height 21
click at [491, 302] on input at bounding box center [567, 303] width 190 height 21
click at [503, 259] on input at bounding box center [567, 264] width 190 height 21
drag, startPoint x: 430, startPoint y: 266, endPoint x: 430, endPoint y: 274, distance: 7.8
click at [430, 271] on input at bounding box center [366, 264] width 190 height 21
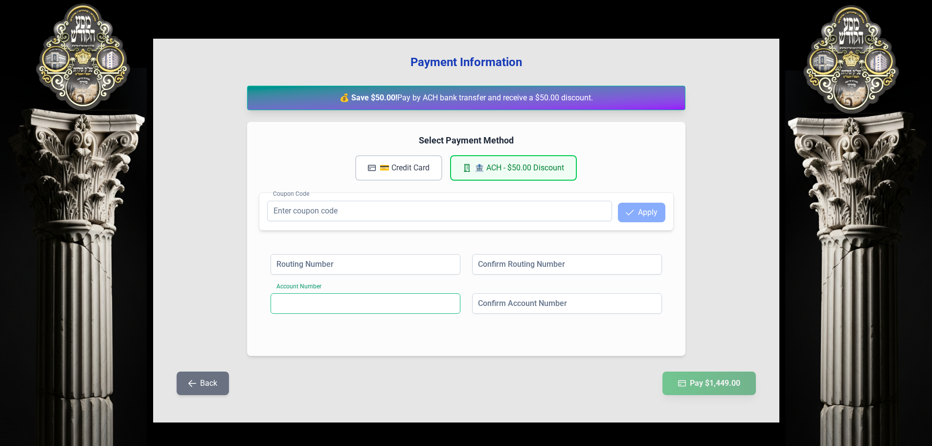
click at [438, 297] on input at bounding box center [366, 303] width 190 height 21
drag, startPoint x: 503, startPoint y: 298, endPoint x: 499, endPoint y: 260, distance: 37.9
click at [503, 297] on input at bounding box center [567, 303] width 190 height 21
click at [497, 256] on input at bounding box center [567, 264] width 190 height 21
drag, startPoint x: 433, startPoint y: 262, endPoint x: 431, endPoint y: 298, distance: 35.8
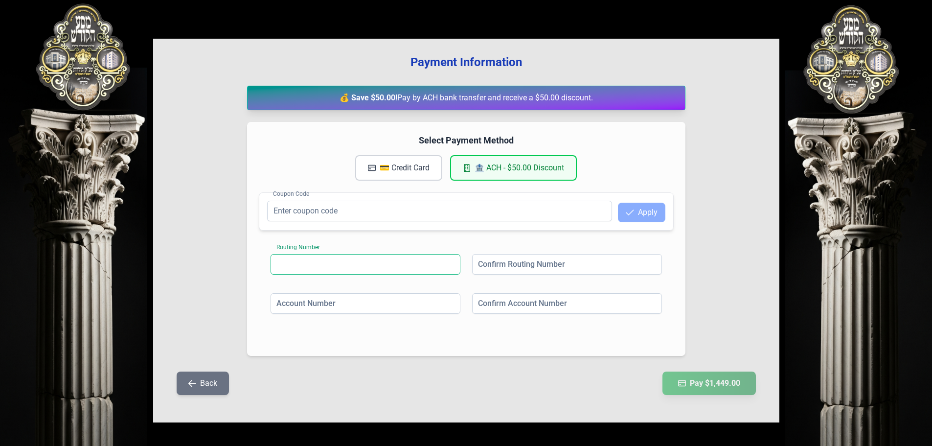
click at [433, 272] on input at bounding box center [366, 264] width 190 height 21
drag, startPoint x: 431, startPoint y: 302, endPoint x: 465, endPoint y: 302, distance: 34.3
click at [438, 302] on input at bounding box center [366, 303] width 190 height 21
drag, startPoint x: 490, startPoint y: 305, endPoint x: 490, endPoint y: 277, distance: 27.4
click at [489, 298] on input at bounding box center [567, 303] width 190 height 21
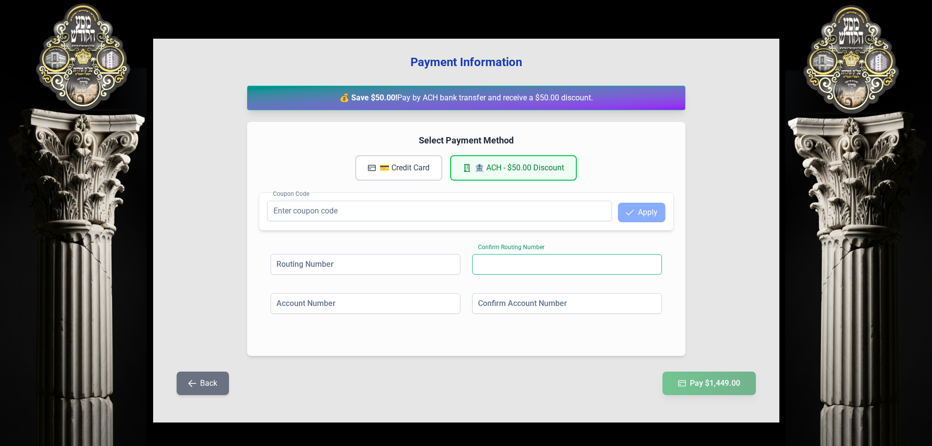
click at [491, 266] on input at bounding box center [567, 264] width 190 height 21
drag, startPoint x: 439, startPoint y: 263, endPoint x: 422, endPoint y: 303, distance: 43.0
click at [437, 268] on input at bounding box center [366, 264] width 190 height 21
click at [421, 306] on input at bounding box center [366, 303] width 190 height 21
click at [489, 298] on input at bounding box center [567, 303] width 190 height 21
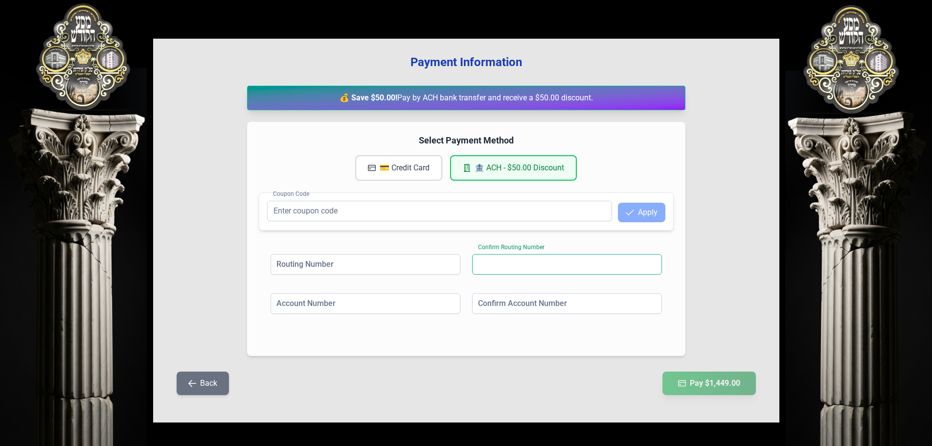
drag, startPoint x: 496, startPoint y: 264, endPoint x: 497, endPoint y: 259, distance: 5.0
click at [497, 259] on input at bounding box center [567, 264] width 190 height 21
click at [446, 268] on input at bounding box center [366, 264] width 190 height 21
click at [428, 140] on h4 "Select Payment Method" at bounding box center [466, 141] width 415 height 14
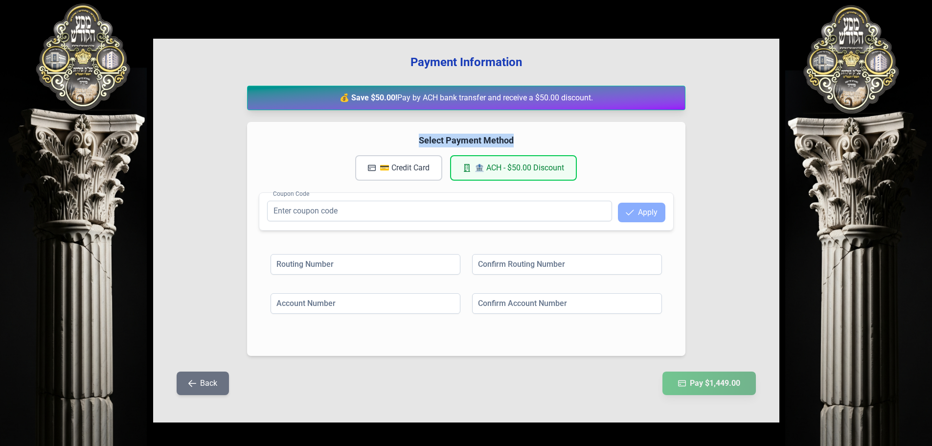
click at [428, 140] on h4 "Select Payment Method" at bounding box center [466, 141] width 415 height 14
click at [414, 162] on button "💳 Credit Card" at bounding box center [398, 167] width 87 height 25
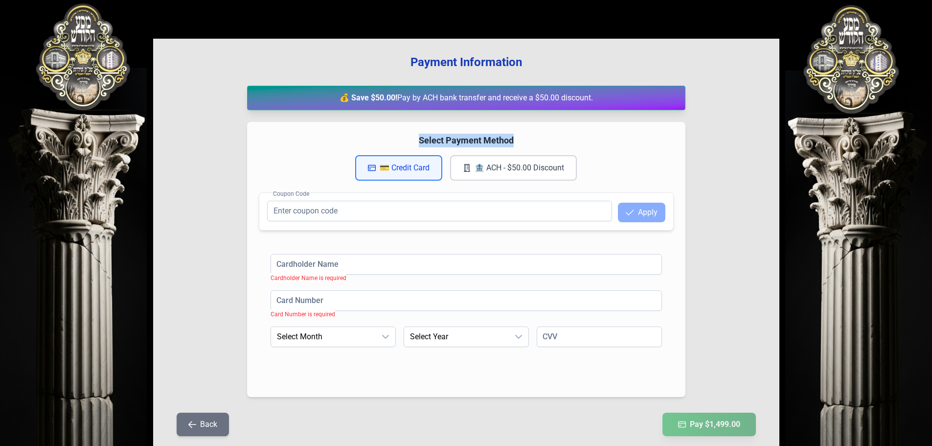
click at [514, 157] on button "🏦 ACH - $50.00 Discount" at bounding box center [513, 167] width 127 height 25
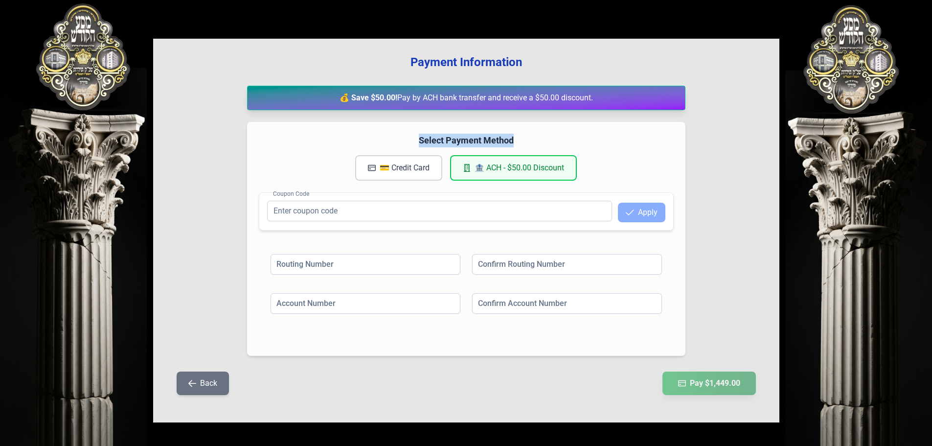
click at [453, 130] on div "Select Payment Method 💳 Credit Card 🏦 ACH - $50.00 Discount Coupon Code Apply R…" at bounding box center [466, 239] width 438 height 234
click at [451, 141] on h4 "Select Payment Method" at bounding box center [466, 141] width 415 height 14
click at [494, 167] on button "🏦 ACH - $50.00 Discount" at bounding box center [513, 167] width 127 height 25
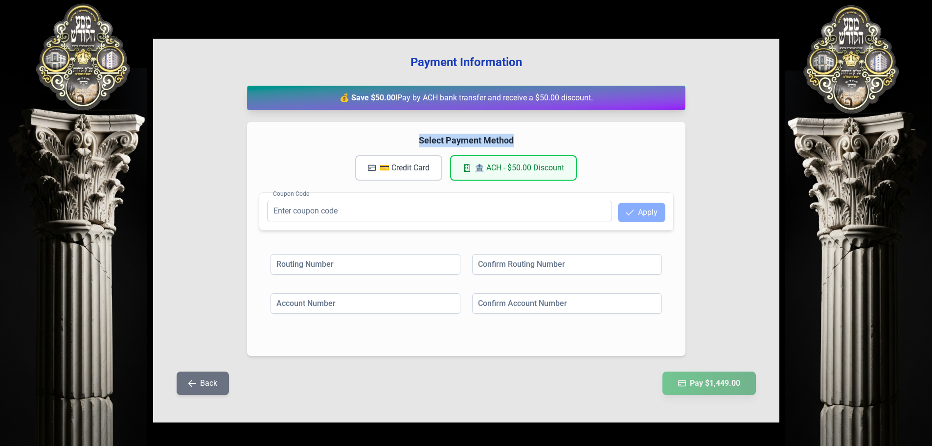
click at [561, 138] on h4 "Select Payment Method" at bounding box center [466, 141] width 415 height 14
click at [534, 171] on button "🏦 ACH - $50.00 Discount" at bounding box center [513, 167] width 127 height 25
drag, startPoint x: 433, startPoint y: 142, endPoint x: 515, endPoint y: 132, distance: 82.9
click at [517, 127] on div "Select Payment Method 💳 Credit Card 🏦 ACH - $50.00 Discount Coupon Code Apply R…" at bounding box center [466, 239] width 438 height 234
drag, startPoint x: 510, startPoint y: 139, endPoint x: 513, endPoint y: 152, distance: 13.0
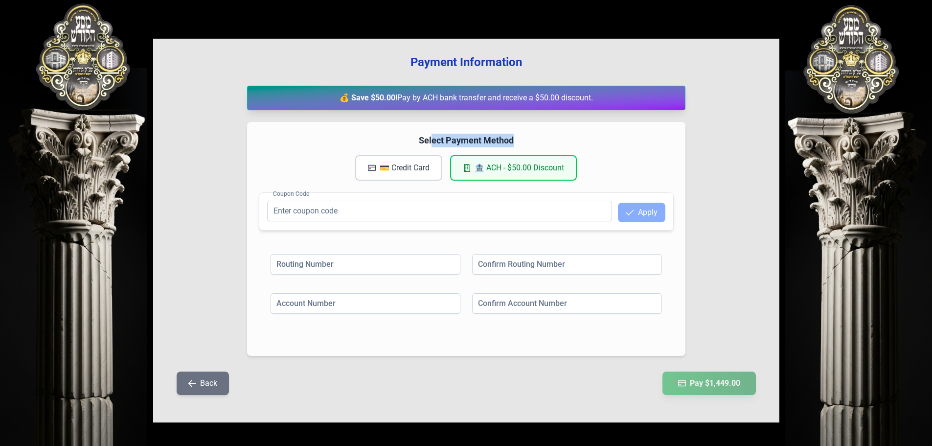
click at [510, 140] on h4 "Select Payment Method" at bounding box center [466, 141] width 415 height 14
click at [524, 173] on button "🏦 ACH - $50.00 Discount" at bounding box center [513, 167] width 127 height 25
click at [527, 147] on h4 "Select Payment Method" at bounding box center [466, 141] width 415 height 14
drag, startPoint x: 421, startPoint y: 138, endPoint x: 528, endPoint y: 141, distance: 106.2
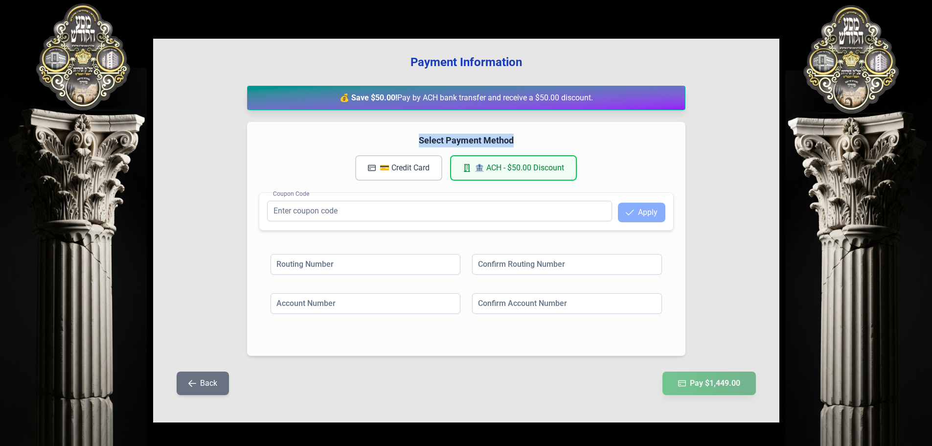
click at [528, 135] on h4 "Select Payment Method" at bounding box center [466, 141] width 415 height 14
click at [520, 161] on button "🏦 ACH - $50.00 Discount" at bounding box center [513, 167] width 127 height 25
click at [518, 166] on button "🏦 ACH - $50.00 Discount" at bounding box center [513, 167] width 127 height 25
drag, startPoint x: 537, startPoint y: 219, endPoint x: 387, endPoint y: 145, distance: 167.2
click at [467, 112] on div "Payment Information 💰 Save $50.00! Pay by ACH bank transfer and receive a $50.0…" at bounding box center [466, 231] width 626 height 384
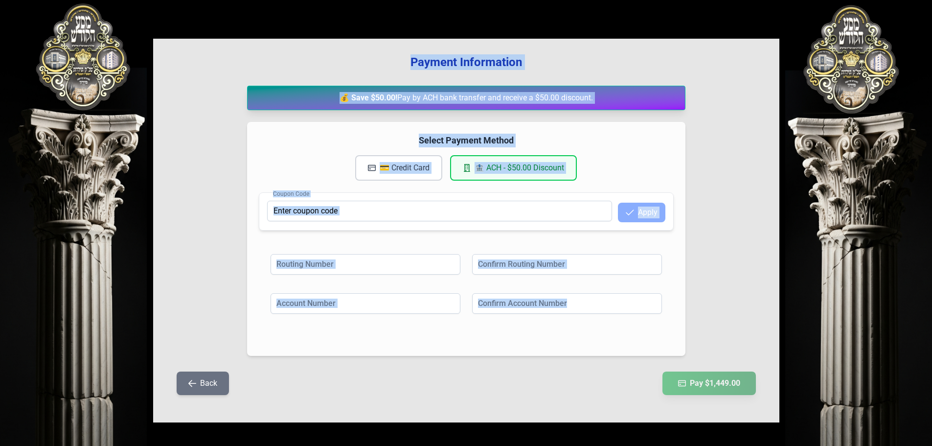
drag, startPoint x: 394, startPoint y: 43, endPoint x: 524, endPoint y: 329, distance: 313.8
click at [524, 329] on div "Payment Information 💰 Save $50.00! Pay by ACH bank transfer and receive a $50.0…" at bounding box center [466, 231] width 626 height 384
click at [516, 172] on button "🏦 ACH - $50.00 Discount" at bounding box center [513, 167] width 127 height 25
click at [536, 152] on div "Select Payment Method 💳 Credit Card 🏦 ACH - $50.00 Discount" at bounding box center [466, 157] width 415 height 47
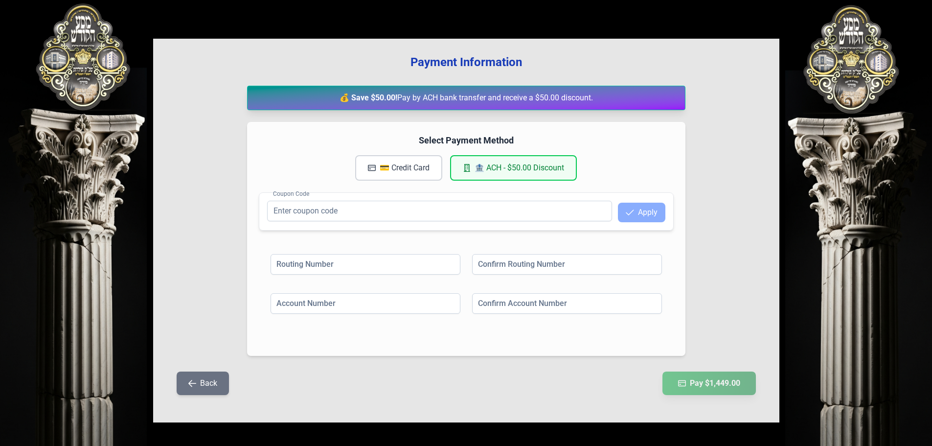
click at [518, 172] on button "🏦 ACH - $50.00 Discount" at bounding box center [513, 167] width 127 height 25
click at [428, 172] on button "💳 Credit Card" at bounding box center [398, 167] width 87 height 25
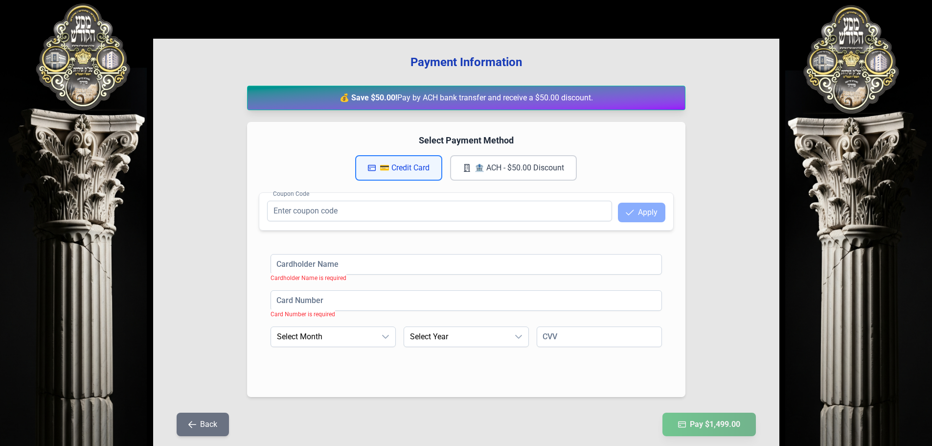
click at [472, 167] on button "🏦 ACH - $50.00 Discount" at bounding box center [513, 167] width 127 height 25
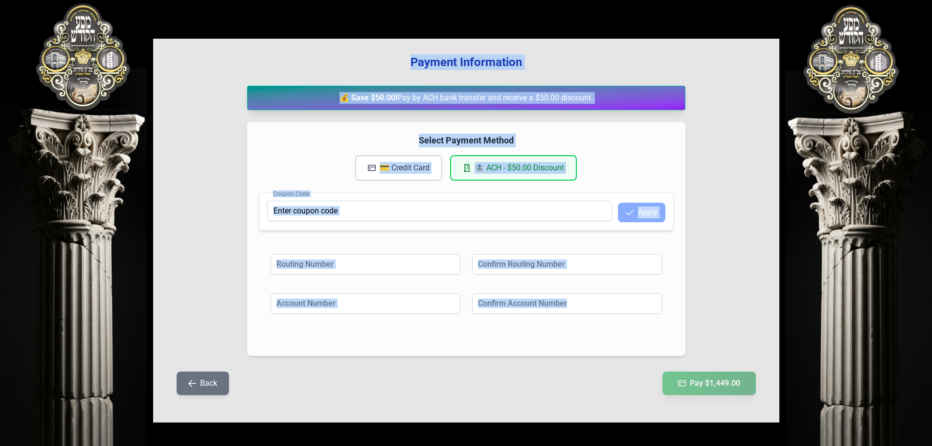
drag, startPoint x: 399, startPoint y: 51, endPoint x: 524, endPoint y: 330, distance: 305.8
click at [524, 330] on div "Payment Information 💰 Save $50.00! Pay by ACH bank transfer and receive a $50.0…" at bounding box center [466, 231] width 626 height 384
click at [572, 217] on input "Coupon Code" at bounding box center [439, 211] width 345 height 21
drag, startPoint x: 572, startPoint y: 40, endPoint x: 541, endPoint y: 389, distance: 350.2
click at [541, 389] on div "Payment Information 💰 Save $50.00! Pay by ACH bank transfer and receive a $50.0…" at bounding box center [466, 231] width 626 height 384
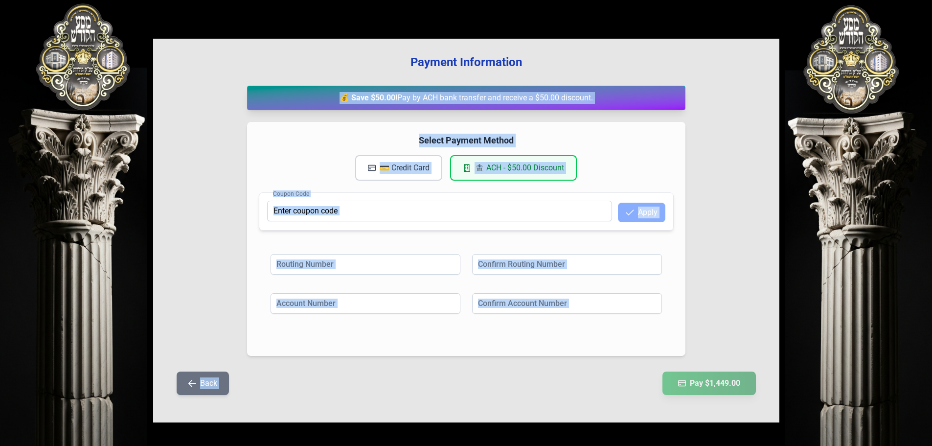
click at [555, 314] on div "Confirm Account Number" at bounding box center [567, 304] width 190 height 23
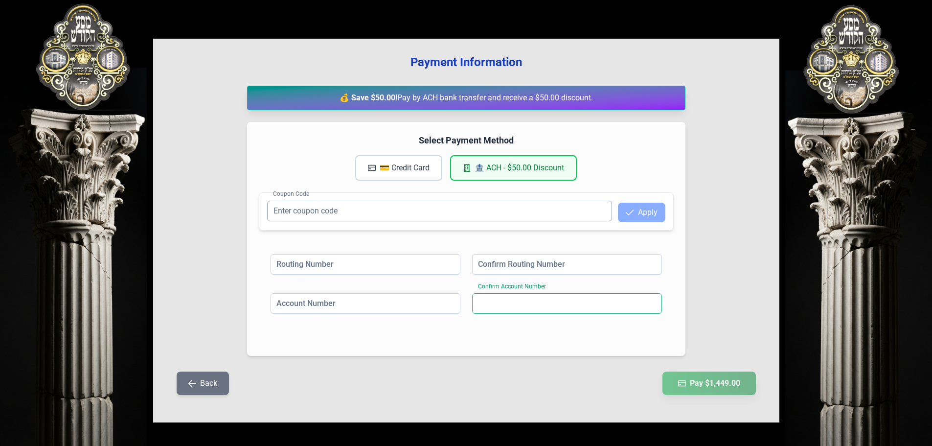
drag, startPoint x: 557, startPoint y: 309, endPoint x: 525, endPoint y: 209, distance: 104.9
click at [525, 209] on div "Select Payment Method 💳 Credit Card 🏦 ACH - $50.00 Discount Coupon Code Apply R…" at bounding box center [466, 239] width 438 height 234
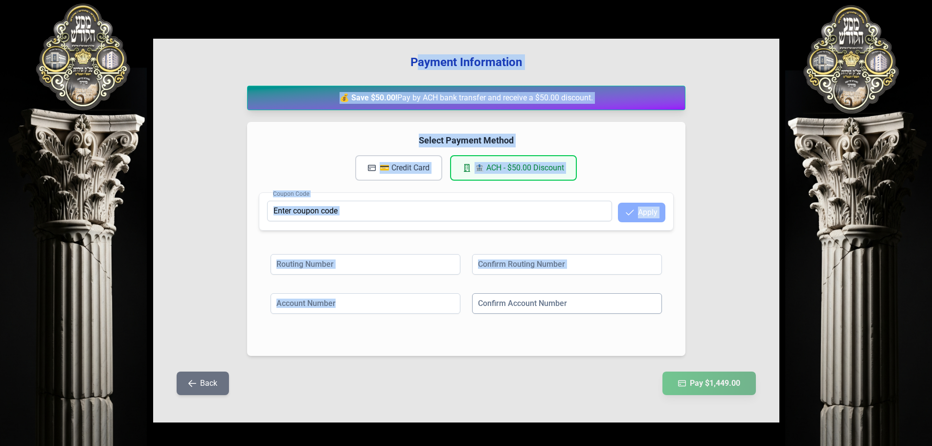
drag, startPoint x: 421, startPoint y: 52, endPoint x: 564, endPoint y: 296, distance: 283.2
click at [564, 296] on div "Payment Information 💰 Save $50.00! Pay by ACH bank transfer and receive a $50.0…" at bounding box center [466, 231] width 626 height 384
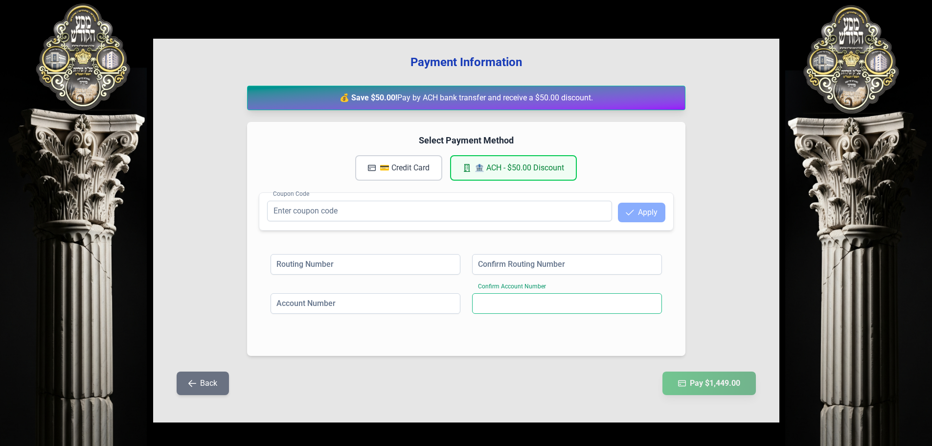
click at [571, 299] on input at bounding box center [567, 303] width 190 height 21
drag, startPoint x: 579, startPoint y: 271, endPoint x: 554, endPoint y: 198, distance: 77.1
click at [557, 206] on div "Select Payment Method 💳 Credit Card 🏦 ACH - $50.00 Discount Coupon Code Apply R…" at bounding box center [466, 239] width 438 height 234
click at [549, 188] on div "Select Payment Method 💳 Credit Card 🏦 ACH - $50.00 Discount Coupon Code Apply R…" at bounding box center [466, 239] width 438 height 234
drag, startPoint x: 617, startPoint y: 148, endPoint x: 597, endPoint y: 119, distance: 34.5
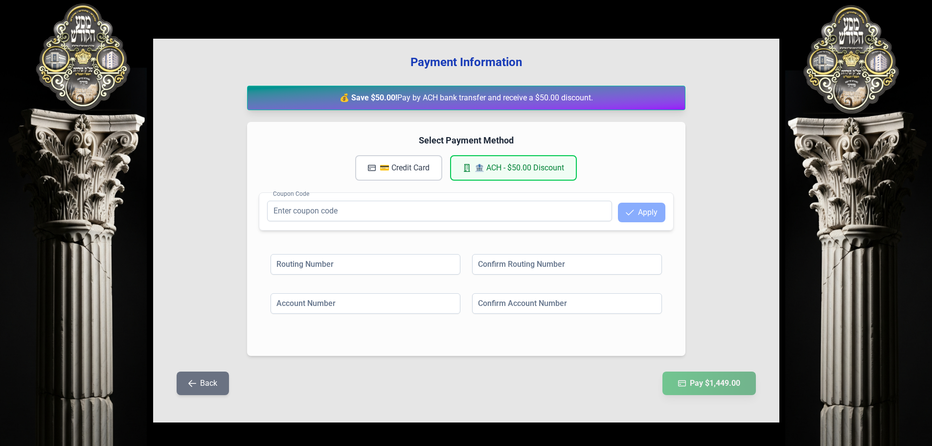
click at [615, 144] on div "Select Payment Method 💳 Credit Card 🏦 ACH - $50.00 Discount" at bounding box center [466, 157] width 415 height 47
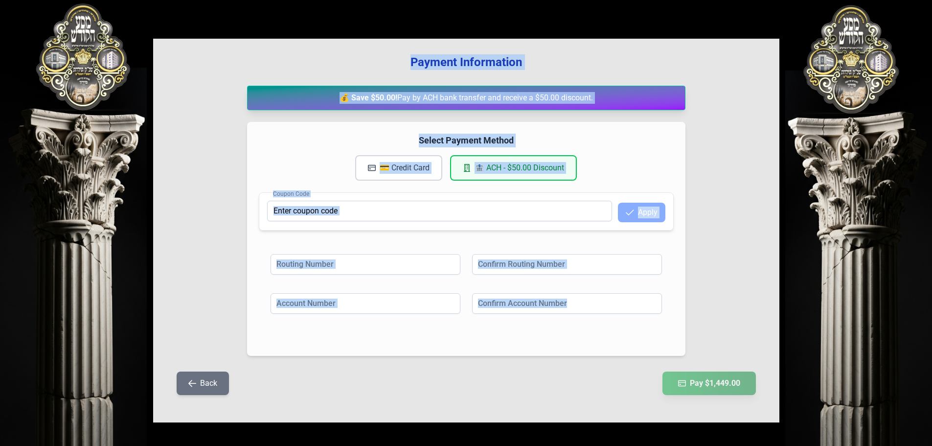
drag, startPoint x: 402, startPoint y: 57, endPoint x: 607, endPoint y: 322, distance: 334.9
click at [607, 322] on div "Payment Information 💰 Save $50.00! Pay by ACH bank transfer and receive a $50.0…" at bounding box center [466, 231] width 626 height 384
click at [607, 322] on div "Account Number Confirm Account Number" at bounding box center [466, 312] width 391 height 39
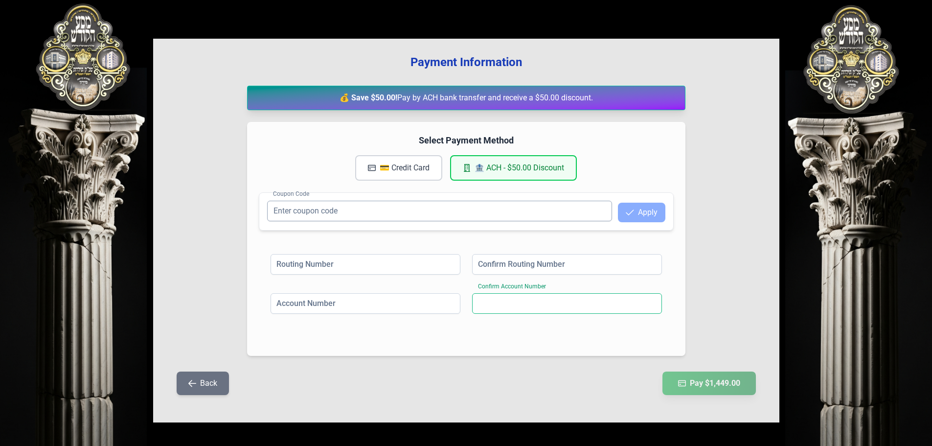
drag, startPoint x: 605, startPoint y: 307, endPoint x: 567, endPoint y: 219, distance: 95.6
click at [567, 219] on div "Select Payment Method 💳 Credit Card 🏦 ACH - $50.00 Discount Coupon Code Apply R…" at bounding box center [466, 239] width 438 height 234
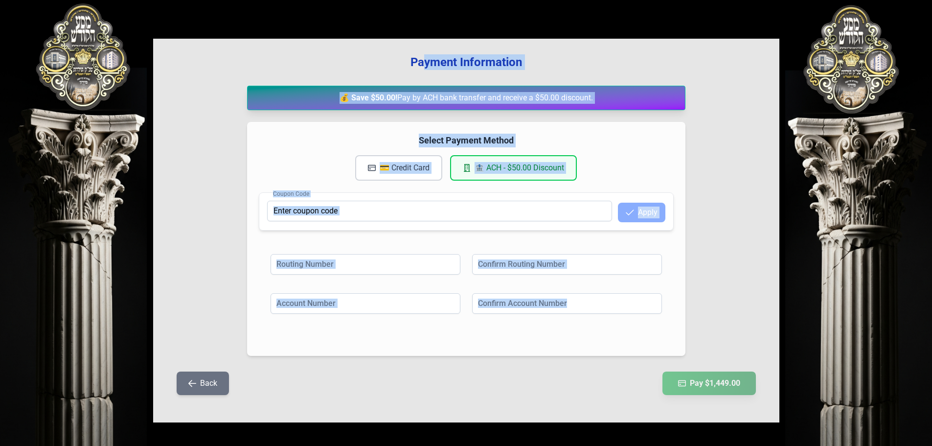
drag, startPoint x: 423, startPoint y: 50, endPoint x: 584, endPoint y: 314, distance: 309.0
click at [584, 314] on div "Payment Information 💰 Save $50.00! Pay by ACH bank transfer and receive a $50.0…" at bounding box center [466, 231] width 626 height 384
click at [589, 324] on div "Account Number Confirm Account Number" at bounding box center [466, 312] width 391 height 39
drag, startPoint x: 407, startPoint y: 54, endPoint x: 571, endPoint y: 325, distance: 317.2
click at [571, 325] on div "Payment Information 💰 Save $50.00! Pay by ACH bank transfer and receive a $50.0…" at bounding box center [466, 231] width 626 height 384
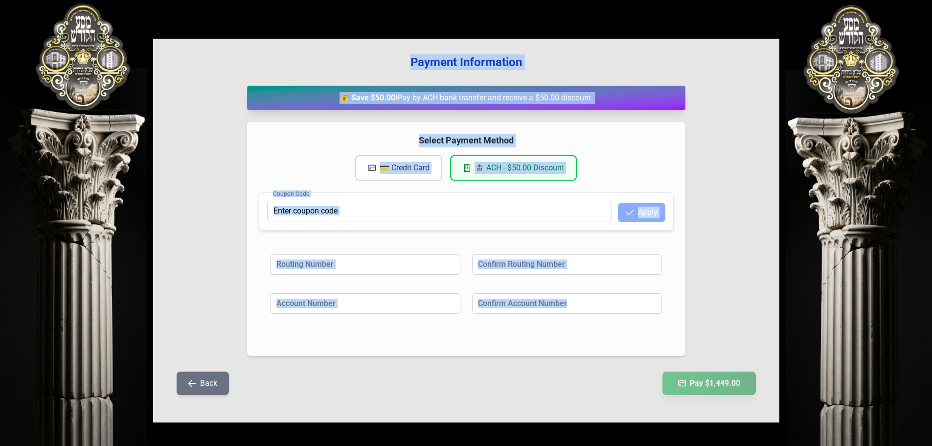
click at [571, 325] on div "Account Number Confirm Account Number" at bounding box center [466, 312] width 391 height 39
drag, startPoint x: 409, startPoint y: 52, endPoint x: 570, endPoint y: 328, distance: 319.1
click at [570, 328] on div "Payment Information 💰 Save $50.00! Pay by ACH bank transfer and receive a $50.0…" at bounding box center [466, 231] width 626 height 384
click at [577, 310] on input at bounding box center [567, 303] width 190 height 21
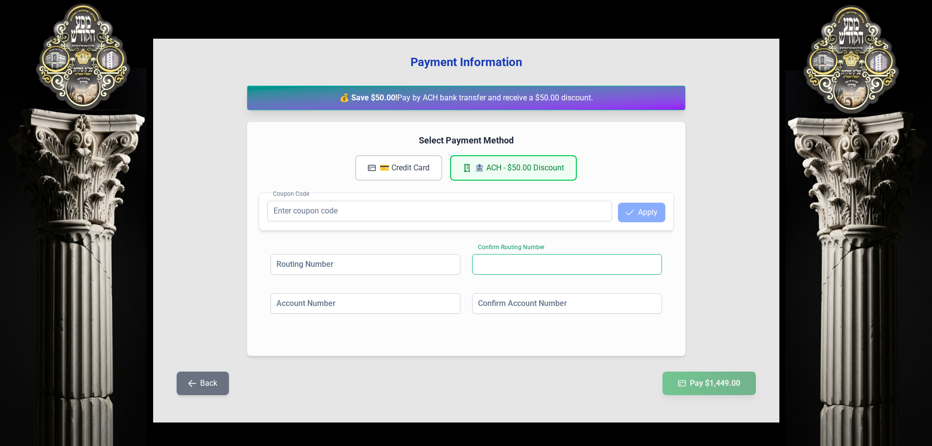
click at [567, 258] on input at bounding box center [567, 264] width 190 height 21
click at [455, 255] on input at bounding box center [366, 264] width 190 height 21
click at [449, 313] on input at bounding box center [366, 303] width 190 height 21
click at [491, 303] on input at bounding box center [567, 303] width 190 height 21
click at [493, 272] on input at bounding box center [567, 264] width 190 height 21
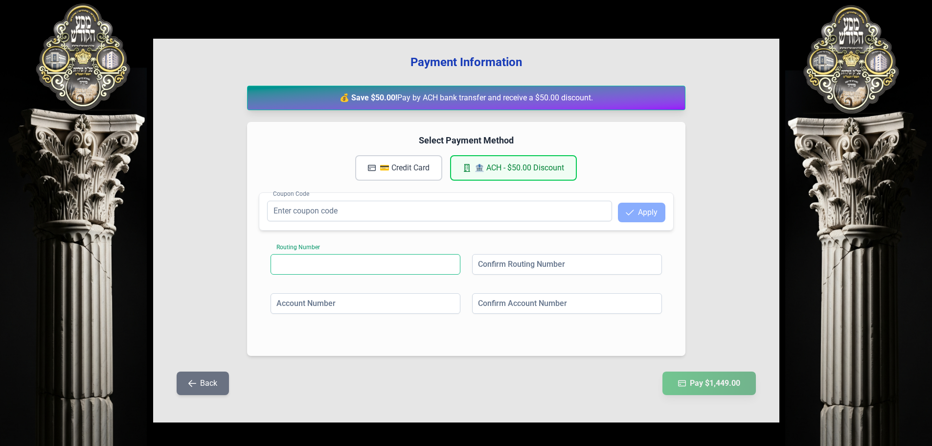
click at [456, 259] on input at bounding box center [366, 264] width 190 height 21
drag, startPoint x: 439, startPoint y: 309, endPoint x: 469, endPoint y: 305, distance: 30.6
click at [439, 310] on input at bounding box center [366, 303] width 190 height 21
drag, startPoint x: 497, startPoint y: 299, endPoint x: 491, endPoint y: 263, distance: 36.2
click at [497, 292] on div "Routing Number Confirm Routing Number Account Number Confirm Account Number" at bounding box center [466, 293] width 415 height 102
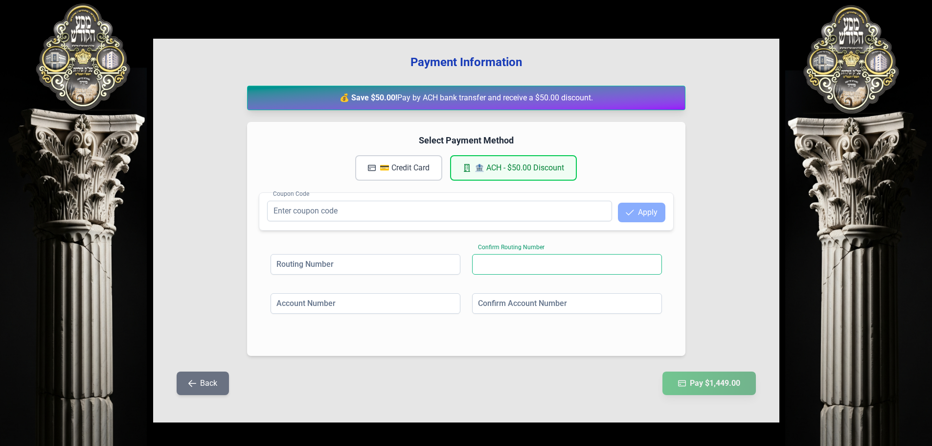
click at [491, 263] on input at bounding box center [567, 264] width 190 height 21
click at [456, 253] on div "Routing Number Confirm Routing Number Account Number Confirm Account Number" at bounding box center [466, 293] width 415 height 102
drag, startPoint x: 451, startPoint y: 267, endPoint x: 446, endPoint y: 304, distance: 37.0
click at [451, 268] on input at bounding box center [366, 264] width 190 height 21
click at [446, 305] on input at bounding box center [366, 303] width 190 height 21
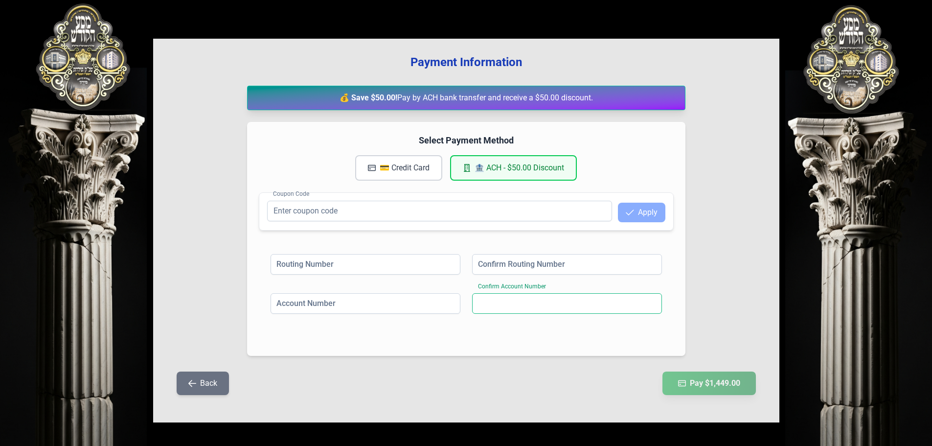
click at [502, 299] on input at bounding box center [567, 303] width 190 height 21
click at [500, 269] on input at bounding box center [567, 264] width 190 height 21
click at [451, 264] on input at bounding box center [366, 264] width 190 height 21
drag, startPoint x: 444, startPoint y: 298, endPoint x: 455, endPoint y: 301, distance: 10.8
click at [445, 299] on input at bounding box center [366, 303] width 190 height 21
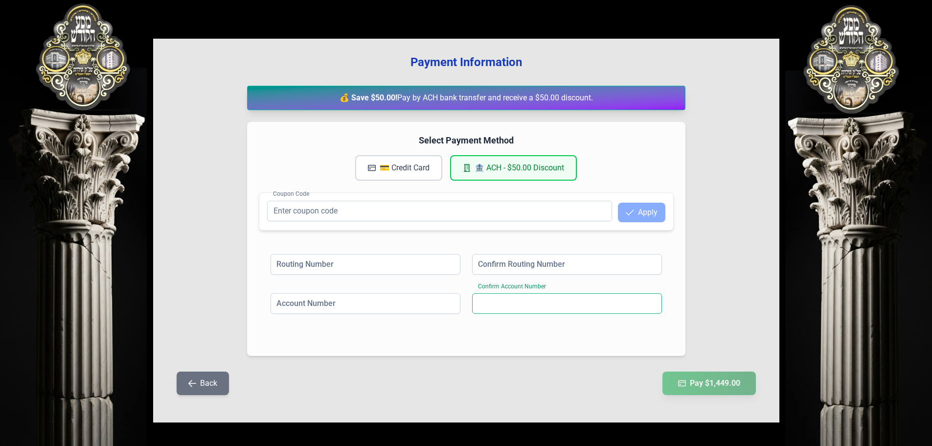
drag, startPoint x: 478, startPoint y: 303, endPoint x: 477, endPoint y: 292, distance: 11.3
click at [478, 302] on input at bounding box center [567, 303] width 190 height 21
click at [485, 254] on input at bounding box center [567, 264] width 190 height 21
drag, startPoint x: 456, startPoint y: 257, endPoint x: 451, endPoint y: 269, distance: 12.7
click at [455, 259] on input at bounding box center [366, 264] width 190 height 21
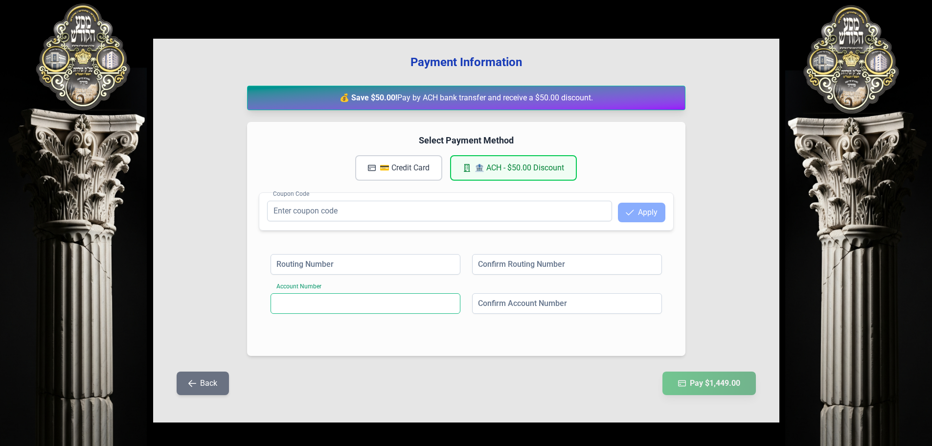
click at [438, 302] on input at bounding box center [366, 303] width 190 height 21
click at [472, 297] on input at bounding box center [567, 303] width 190 height 21
click at [480, 264] on input at bounding box center [567, 264] width 190 height 21
click at [432, 265] on input at bounding box center [366, 264] width 190 height 21
click at [413, 306] on input at bounding box center [366, 303] width 190 height 21
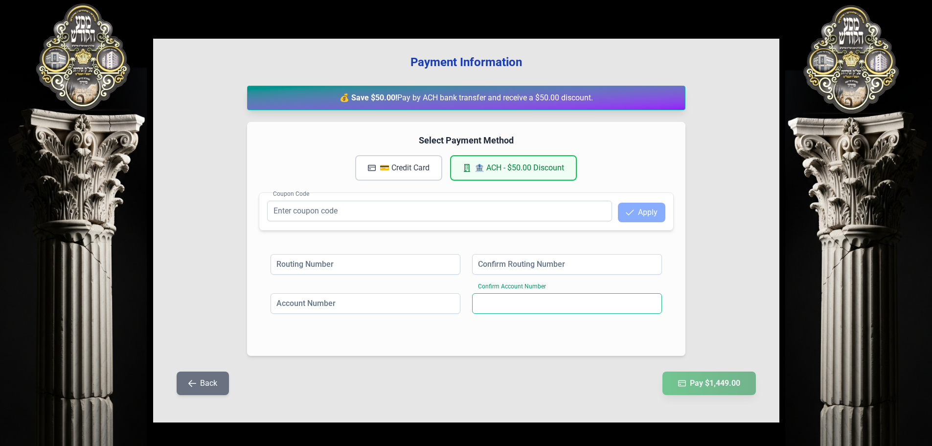
click at [485, 300] on input at bounding box center [567, 303] width 190 height 21
click at [496, 262] on input at bounding box center [567, 264] width 190 height 21
click at [444, 264] on input at bounding box center [366, 264] width 190 height 21
click at [429, 313] on input at bounding box center [366, 303] width 190 height 21
click at [506, 301] on input at bounding box center [567, 303] width 190 height 21
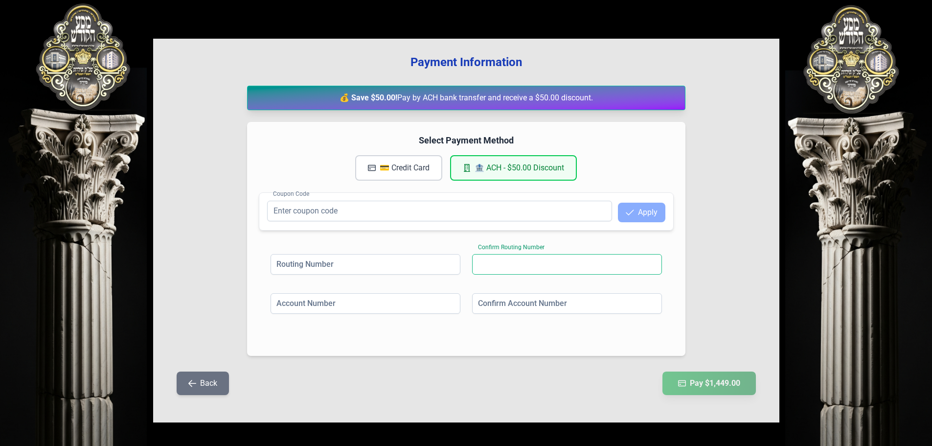
click at [498, 260] on input at bounding box center [567, 264] width 190 height 21
drag, startPoint x: 427, startPoint y: 259, endPoint x: 424, endPoint y: 265, distance: 6.8
click at [425, 262] on input at bounding box center [366, 264] width 190 height 21
click at [421, 299] on input at bounding box center [366, 303] width 190 height 21
drag, startPoint x: 505, startPoint y: 307, endPoint x: 496, endPoint y: 277, distance: 31.3
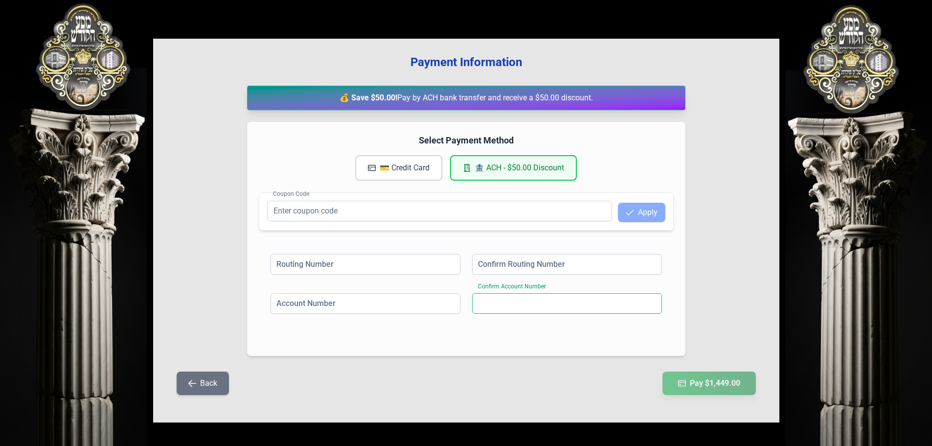
click at [505, 306] on input at bounding box center [567, 303] width 190 height 21
click at [495, 275] on div "Confirm Routing Number" at bounding box center [567, 265] width 190 height 23
drag, startPoint x: 493, startPoint y: 266, endPoint x: 483, endPoint y: 240, distance: 28.4
click at [492, 264] on input at bounding box center [567, 264] width 190 height 21
click at [471, 211] on input "Coupon Code" at bounding box center [439, 211] width 345 height 21
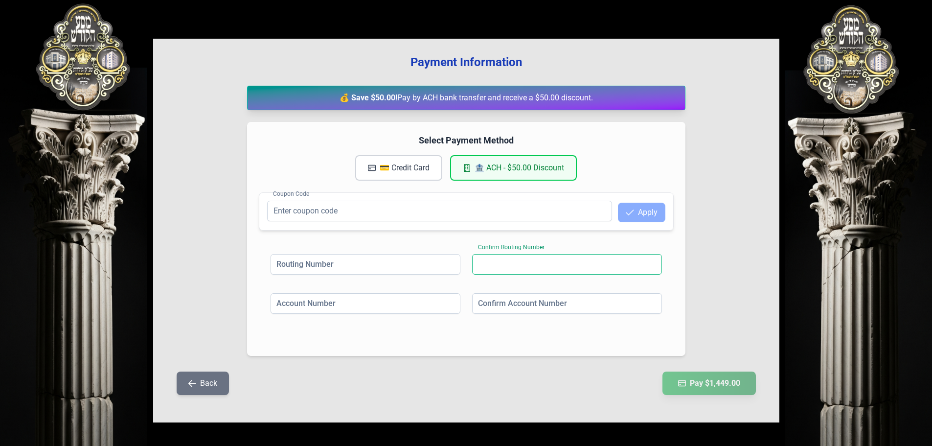
drag, startPoint x: 491, startPoint y: 258, endPoint x: 483, endPoint y: 266, distance: 11.1
click at [492, 259] on input at bounding box center [567, 264] width 190 height 21
click at [459, 265] on input at bounding box center [366, 264] width 190 height 21
click at [444, 297] on input at bounding box center [366, 303] width 190 height 21
drag, startPoint x: 499, startPoint y: 301, endPoint x: 499, endPoint y: 291, distance: 10.8
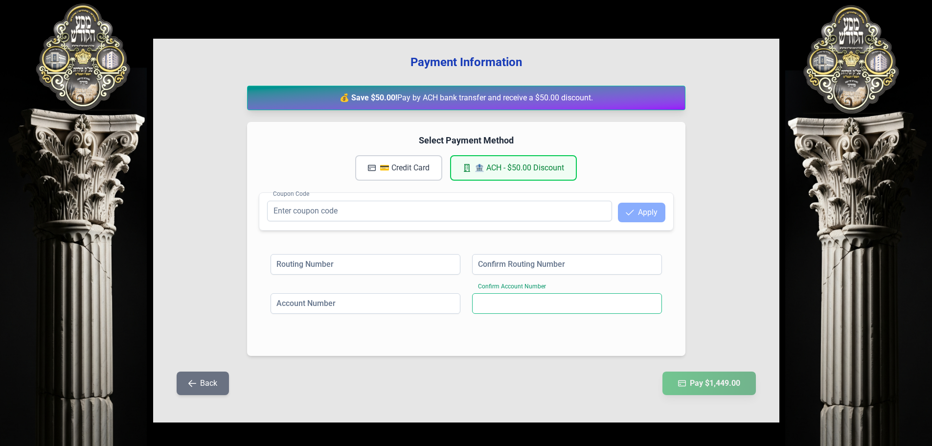
click at [499, 300] on input at bounding box center [567, 303] width 190 height 21
click at [501, 263] on input at bounding box center [567, 264] width 190 height 21
drag, startPoint x: 458, startPoint y: 254, endPoint x: 454, endPoint y: 277, distance: 23.3
click at [457, 256] on input at bounding box center [366, 264] width 190 height 21
click at [449, 300] on input at bounding box center [366, 303] width 190 height 21
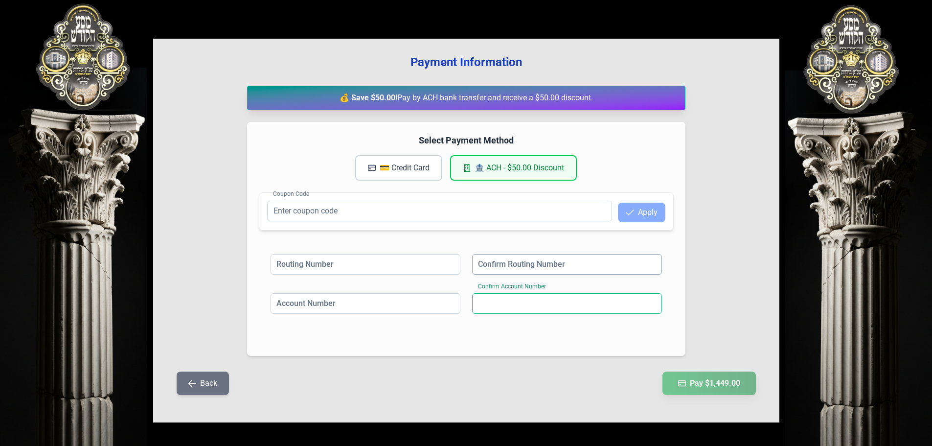
drag, startPoint x: 511, startPoint y: 303, endPoint x: 518, endPoint y: 266, distance: 37.3
click at [513, 289] on div "Routing Number Confirm Routing Number Account Number Confirm Account Number" at bounding box center [466, 293] width 415 height 102
click at [518, 265] on input at bounding box center [567, 264] width 190 height 21
click at [457, 266] on input at bounding box center [366, 264] width 190 height 21
click at [440, 304] on input at bounding box center [366, 303] width 190 height 21
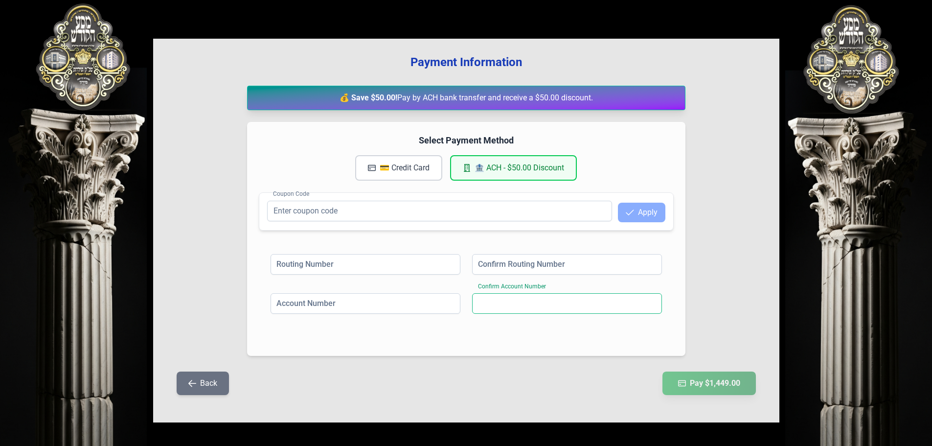
click at [488, 299] on input at bounding box center [567, 303] width 190 height 21
click at [489, 263] on input at bounding box center [567, 264] width 190 height 21
click at [412, 266] on input at bounding box center [366, 264] width 190 height 21
click at [410, 208] on input "Coupon Code" at bounding box center [439, 211] width 345 height 21
click at [420, 168] on button "💳 Credit Card" at bounding box center [398, 167] width 87 height 25
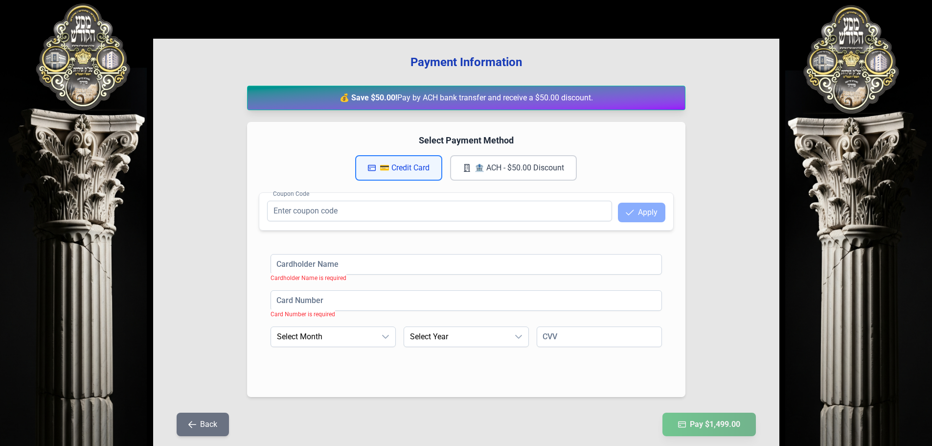
click at [500, 166] on button "🏦 ACH - $50.00 Discount" at bounding box center [513, 167] width 127 height 25
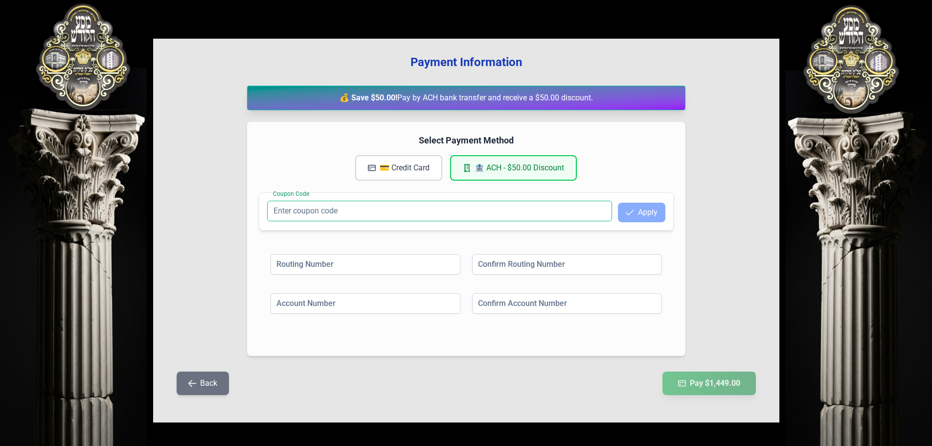
click at [504, 206] on input "Coupon Code" at bounding box center [439, 211] width 345 height 21
click at [448, 264] on input at bounding box center [366, 264] width 190 height 21
drag, startPoint x: 479, startPoint y: 267, endPoint x: 480, endPoint y: 304, distance: 36.7
click at [479, 271] on input at bounding box center [567, 264] width 190 height 21
click at [480, 305] on input at bounding box center [567, 303] width 190 height 21
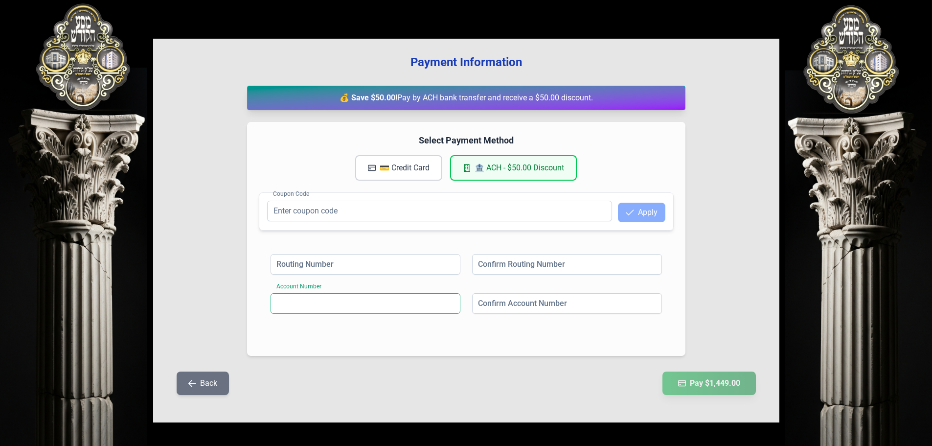
click at [450, 303] on input at bounding box center [366, 303] width 190 height 21
click at [441, 264] on input at bounding box center [366, 264] width 190 height 21
click at [490, 272] on input at bounding box center [567, 264] width 190 height 21
